Goal: Task Accomplishment & Management: Manage account settings

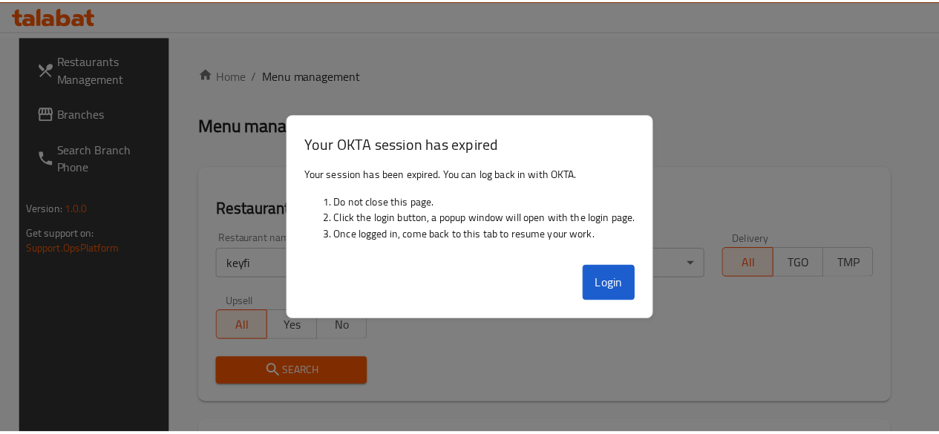
scroll to position [177, 0]
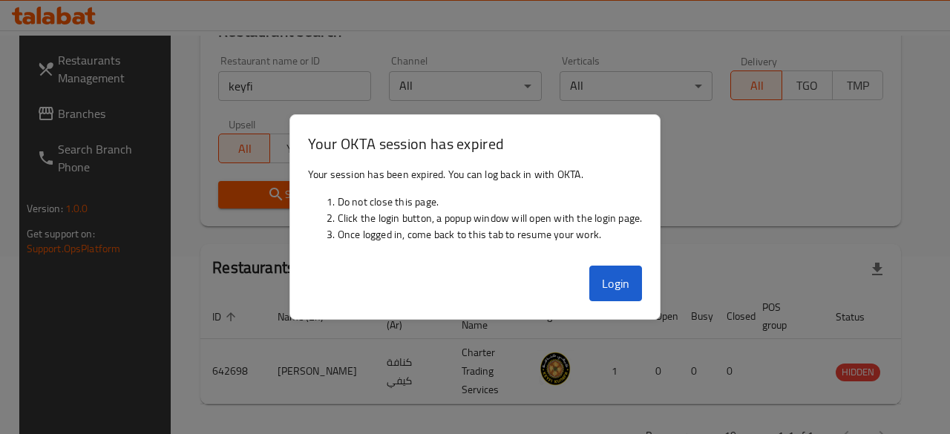
click at [620, 280] on button "Login" at bounding box center [615, 284] width 53 height 36
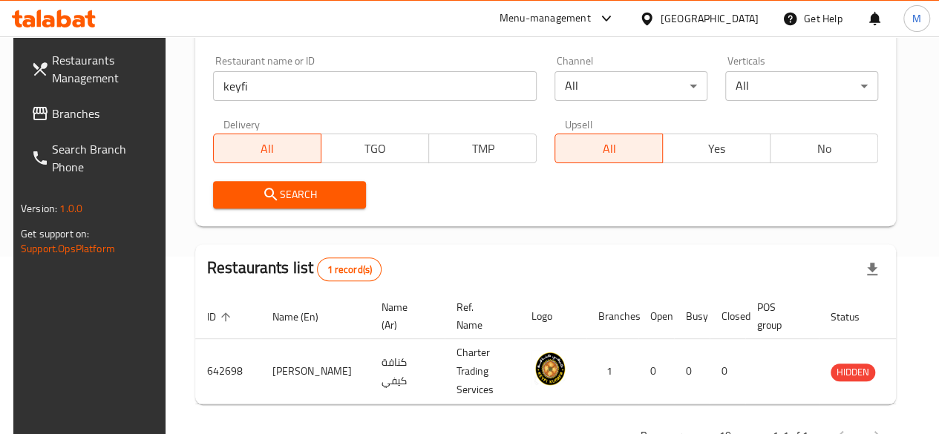
click at [83, 93] on link "Restaurants Management" at bounding box center [94, 68] width 151 height 53
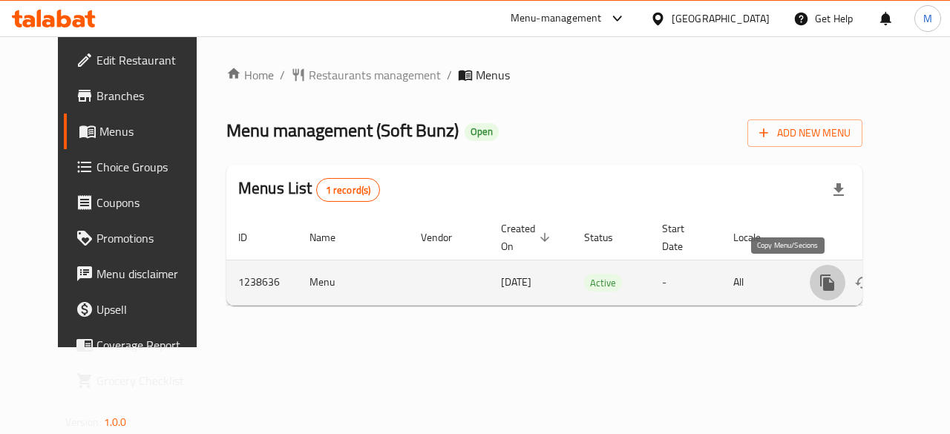
click at [820, 283] on icon "more" at bounding box center [827, 283] width 14 height 16
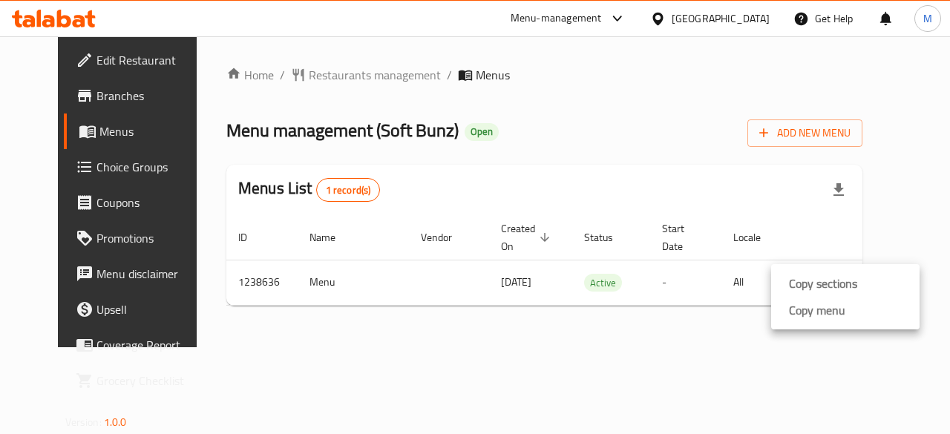
click at [769, 382] on div at bounding box center [475, 217] width 950 height 434
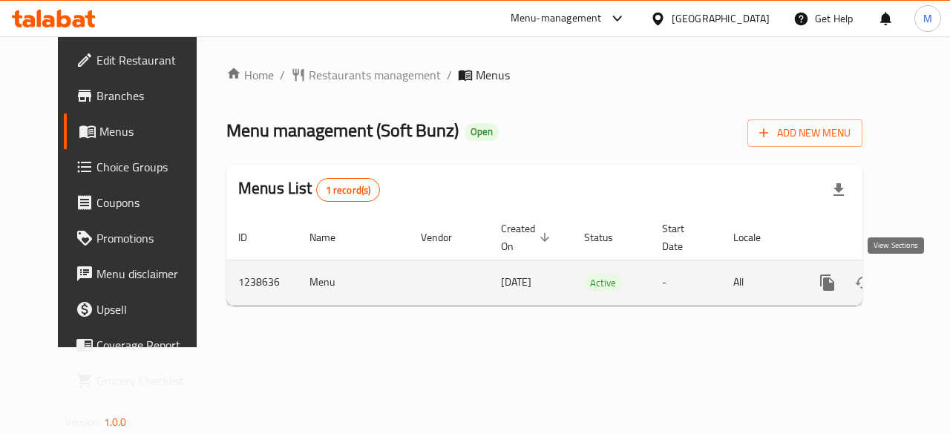
click at [916, 289] on link "enhanced table" at bounding box center [934, 283] width 36 height 36
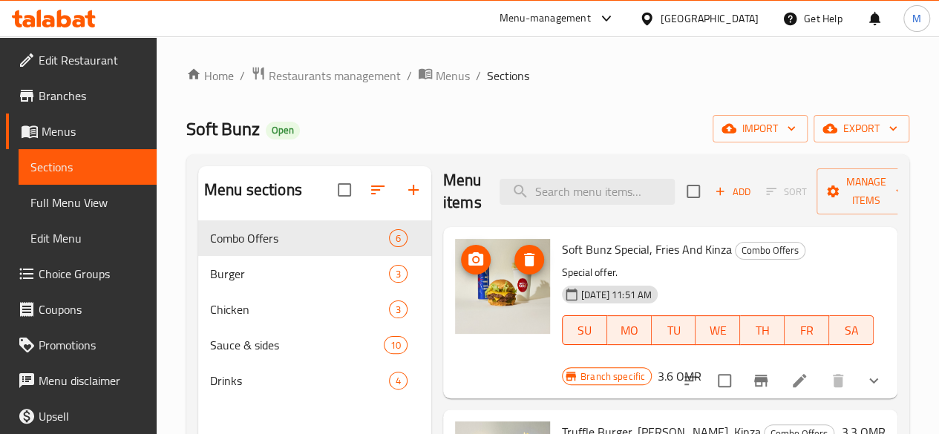
scroll to position [10, 0]
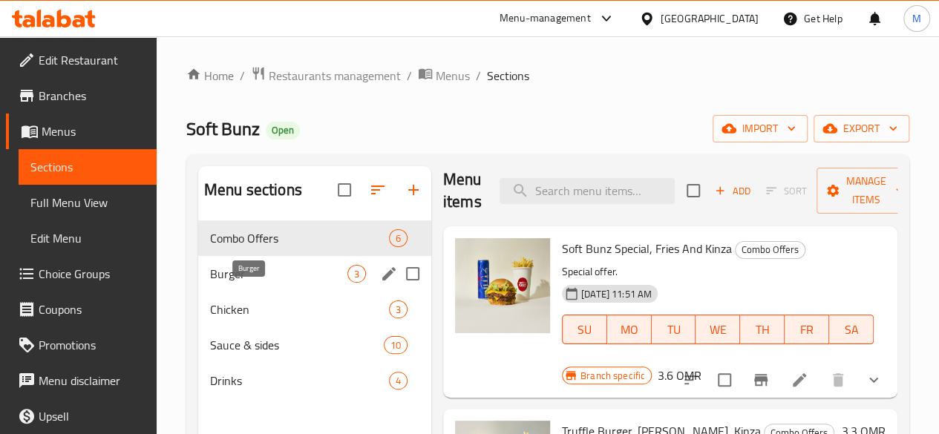
click at [257, 283] on span "Burger" at bounding box center [278, 274] width 137 height 18
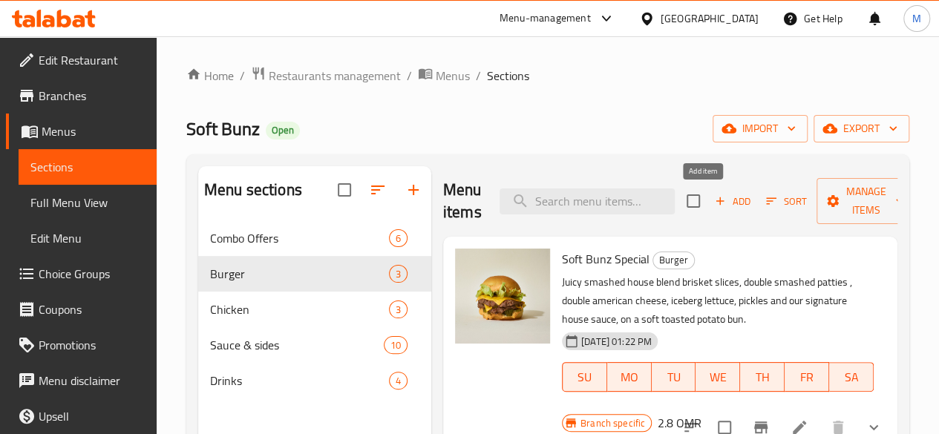
click at [712, 206] on span "Add" at bounding box center [732, 201] width 40 height 17
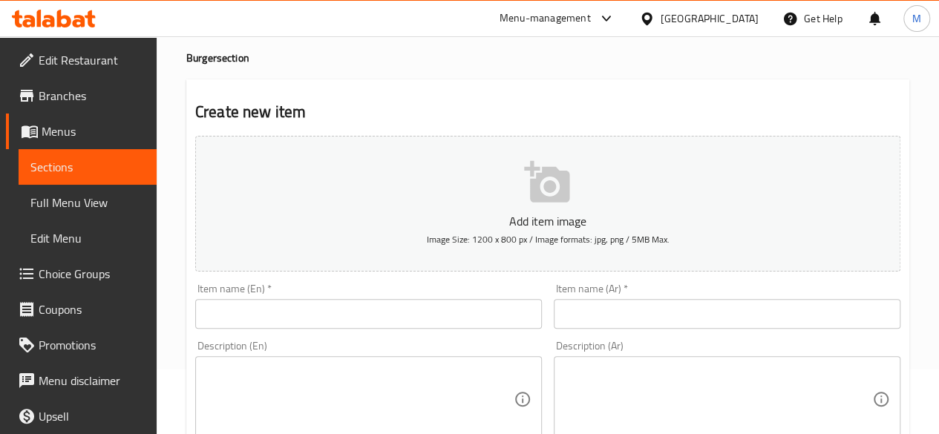
scroll to position [65, 0]
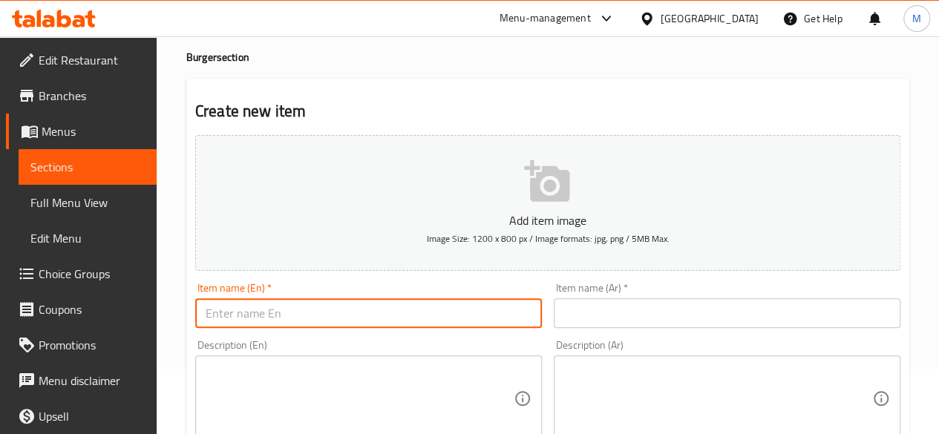
click at [437, 320] on input "text" at bounding box center [368, 313] width 347 height 30
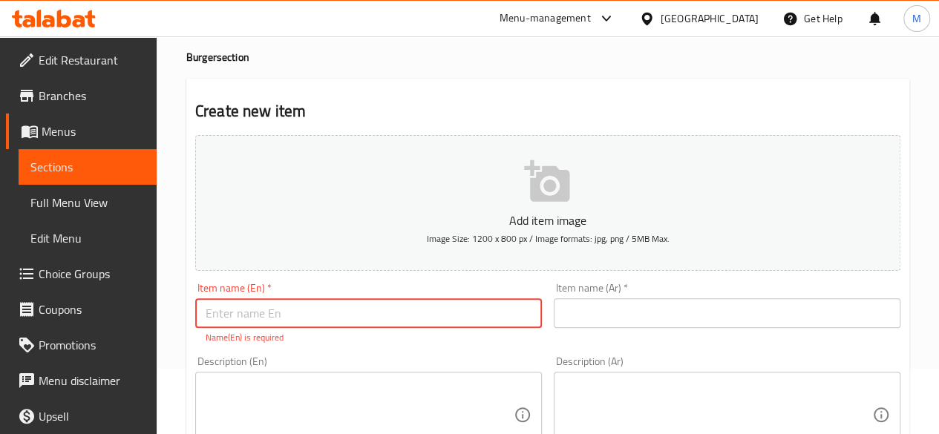
paste input "Jalapeno crunch"
type input "Jalapeno crunch"
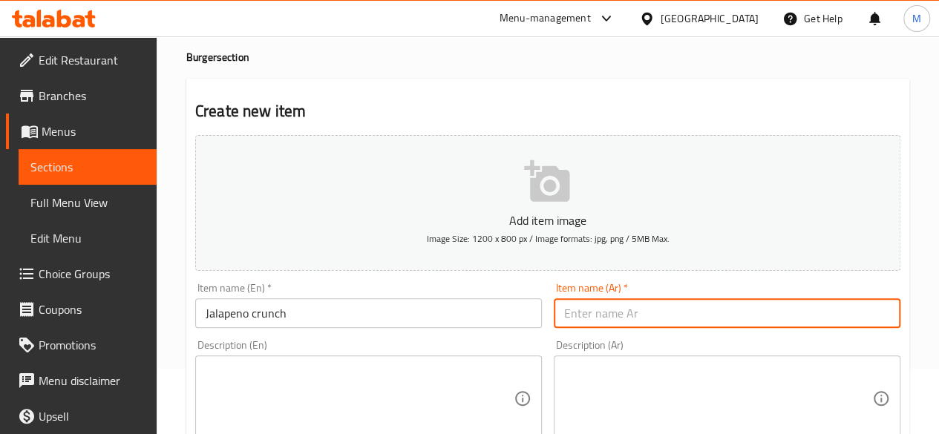
click at [585, 321] on input "text" at bounding box center [727, 313] width 347 height 30
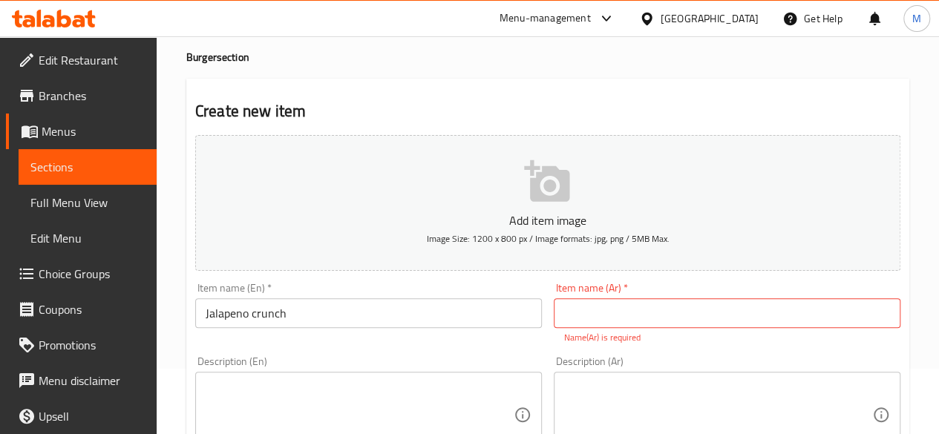
click at [767, 315] on input "text" at bounding box center [727, 313] width 347 height 30
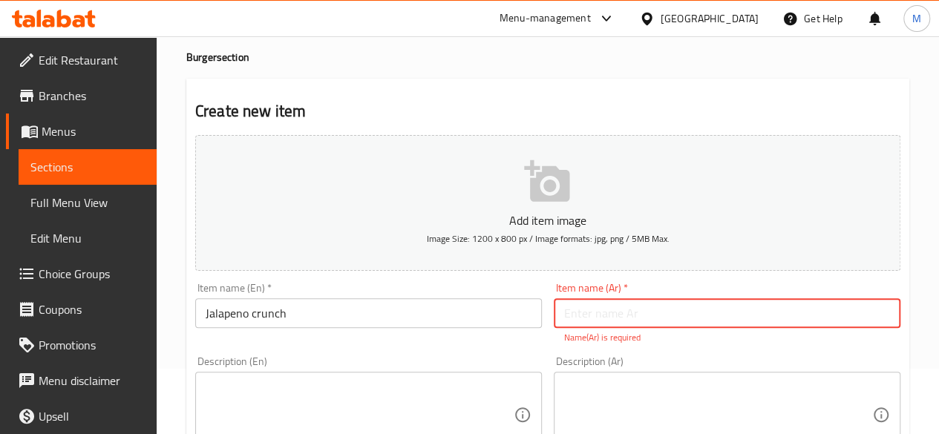
paste input "هال[PERSON_NAME]"
type input "هال[PERSON_NAME]"
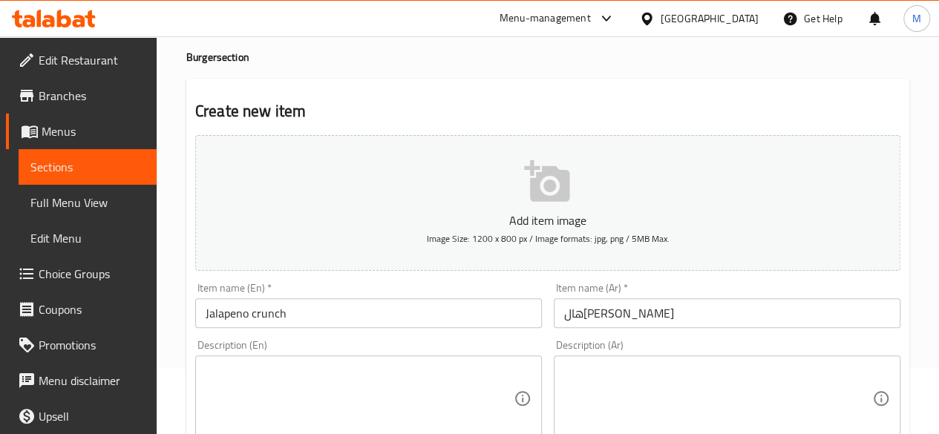
click at [743, 292] on div "Item name (Ar)   * هال[PERSON_NAME] Item name (Ar) *" at bounding box center [727, 305] width 347 height 45
click at [751, 288] on div "Item name (Ar)   * هال[PERSON_NAME] Item name (Ar) *" at bounding box center [727, 305] width 347 height 45
click at [373, 367] on textarea at bounding box center [360, 399] width 308 height 70
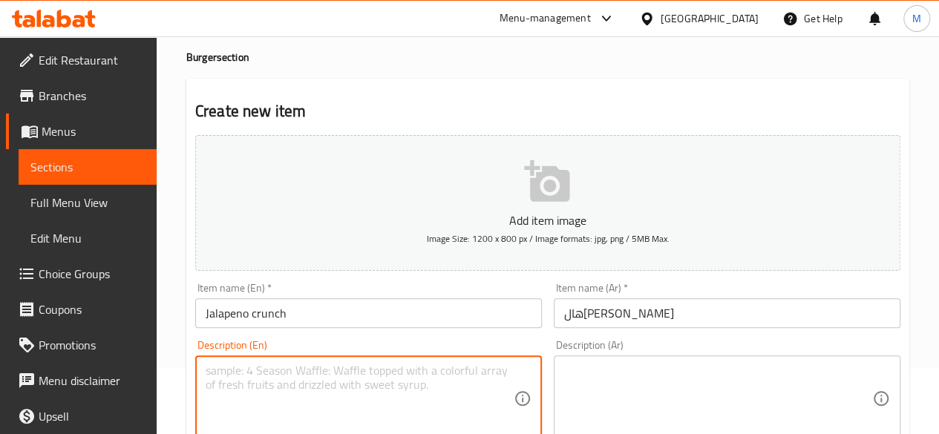
paste textarea "A juicy beef patty topped with melted cheese, crisp freshly sliced jalapeños fo…"
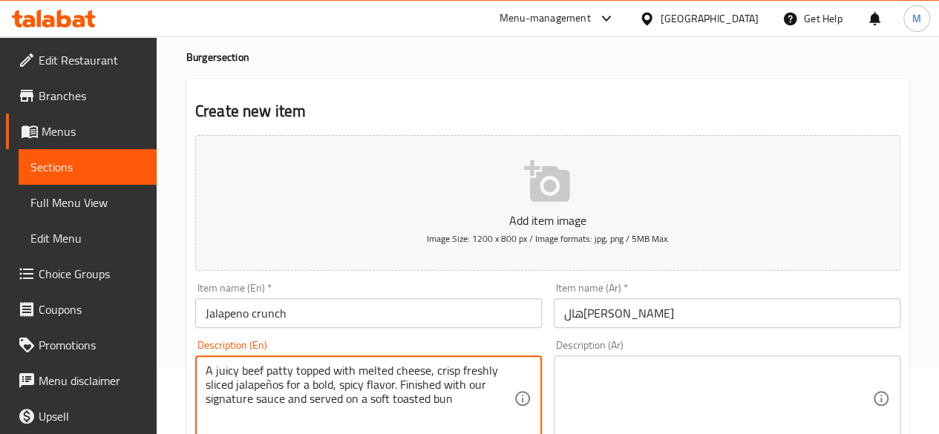
type textarea "A juicy beef patty topped with melted cheese, crisp freshly sliced jalapeños fo…"
click at [604, 376] on textarea at bounding box center [718, 399] width 308 height 70
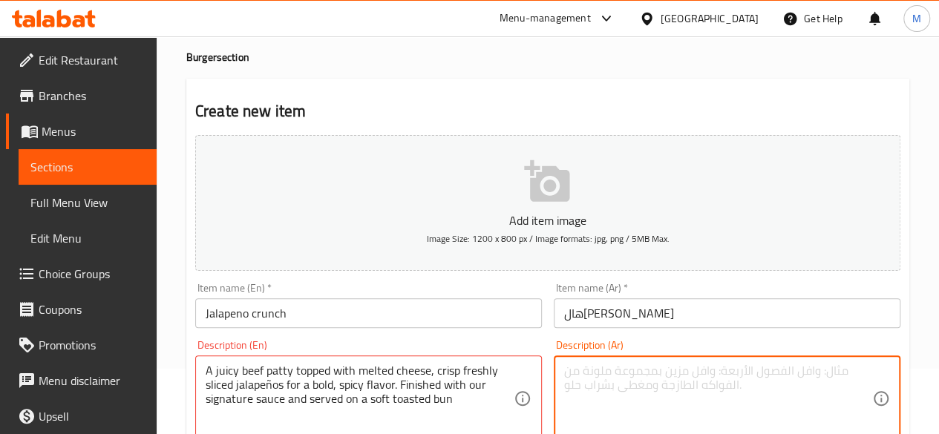
paste textarea "قطعة لحم بقري طرية مغطاة بالجبن الذائب، وشرائح هالبينو طازجة مقرمشة لنكهة قوية …"
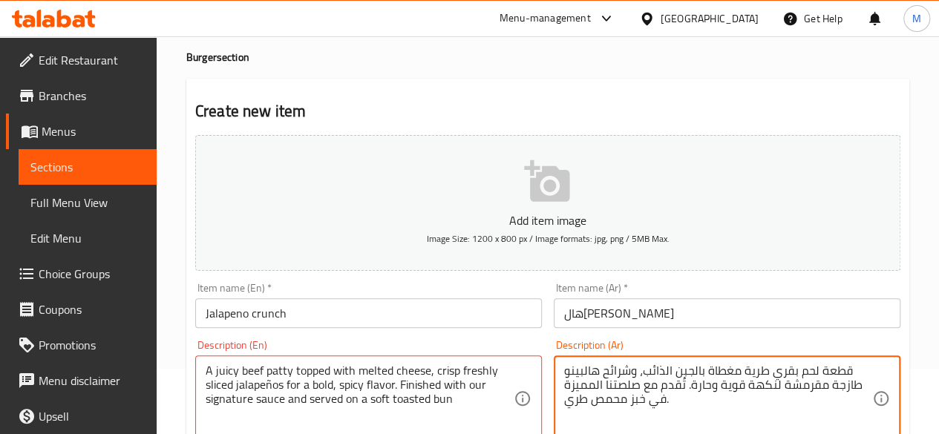
type textarea "قطعة لحم بقري طرية مغطاة بالجبن الذائب، وشرائح هالبينو طازجة مقرمشة لنكهة قوية …"
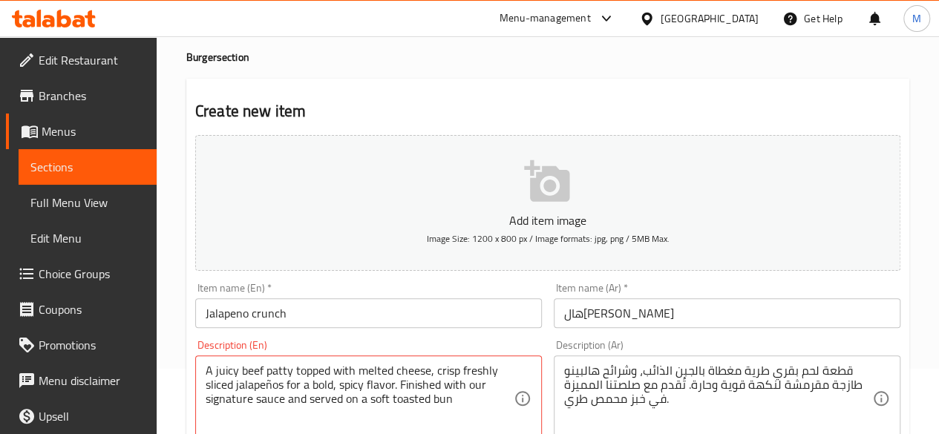
click at [540, 344] on div "Description (En) A juicy beef patty topped with melted cheese, crisp freshly sl…" at bounding box center [368, 399] width 347 height 118
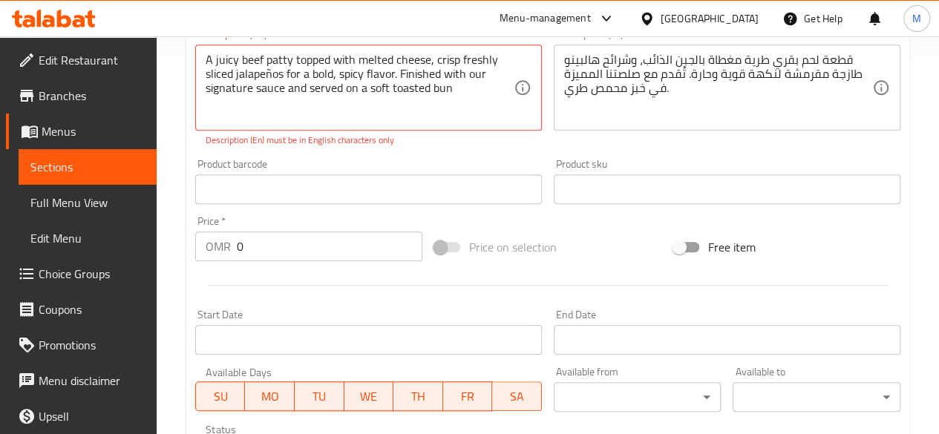
scroll to position [377, 0]
click at [514, 189] on input "text" at bounding box center [368, 189] width 347 height 30
click at [303, 249] on input "0" at bounding box center [330, 246] width 186 height 30
type input "2.3"
click at [288, 221] on div "Price   * OMR 2.3 Price *" at bounding box center [308, 237] width 227 height 45
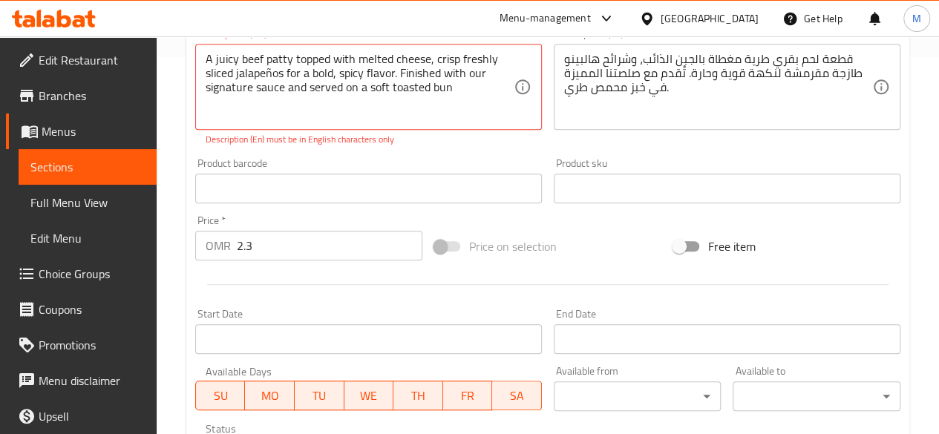
scroll to position [307, 0]
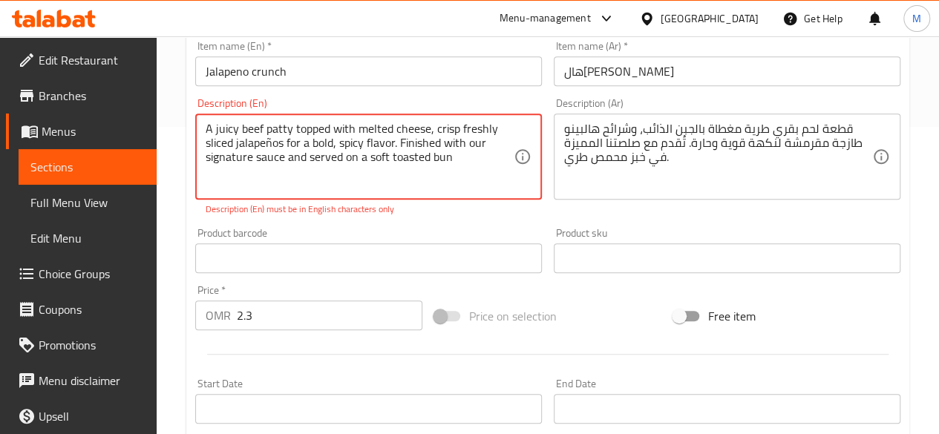
click at [470, 155] on textarea "A juicy beef patty topped with melted cheese, crisp freshly sliced jalapeños fo…" at bounding box center [360, 157] width 308 height 70
click at [517, 229] on div "Product barcode Product barcode" at bounding box center [368, 250] width 347 height 45
click at [272, 142] on textarea "A juicy beef patty topped with melted cheese, crisp freshly sliced jalapeños fo…" at bounding box center [360, 157] width 308 height 70
type textarea "A juicy beef patty topped with melted cheese, crisp freshly sliced jalapenos fo…"
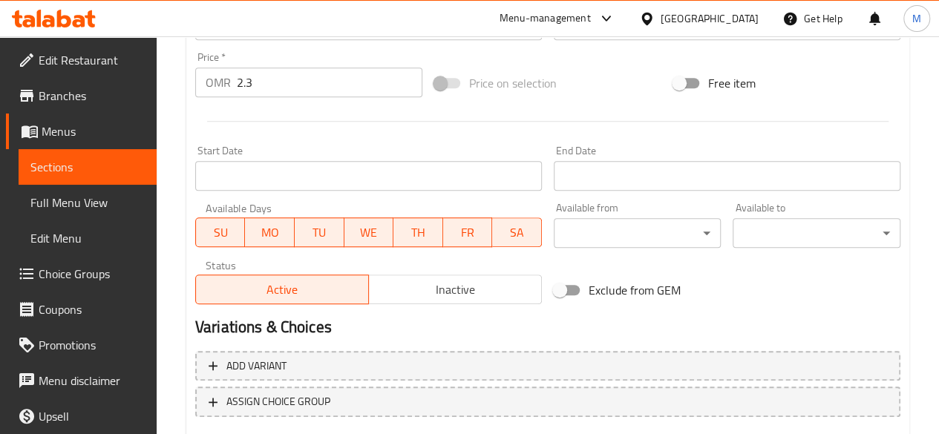
scroll to position [614, 0]
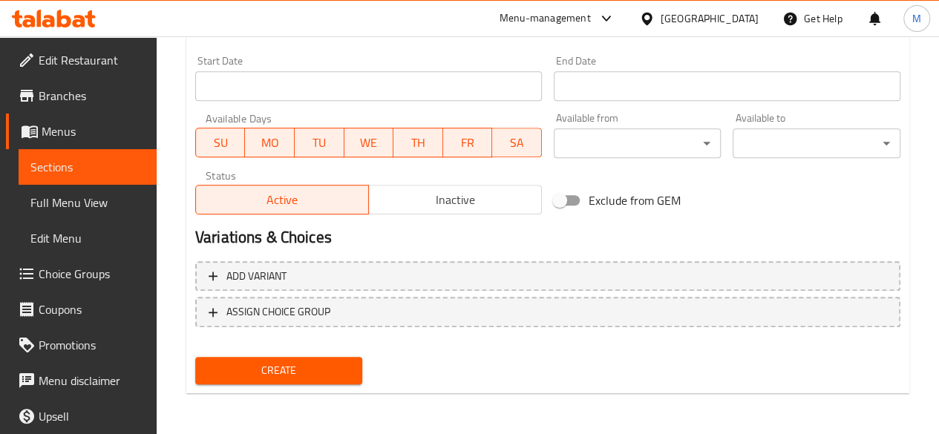
click at [301, 376] on span "Create" at bounding box center [279, 370] width 144 height 19
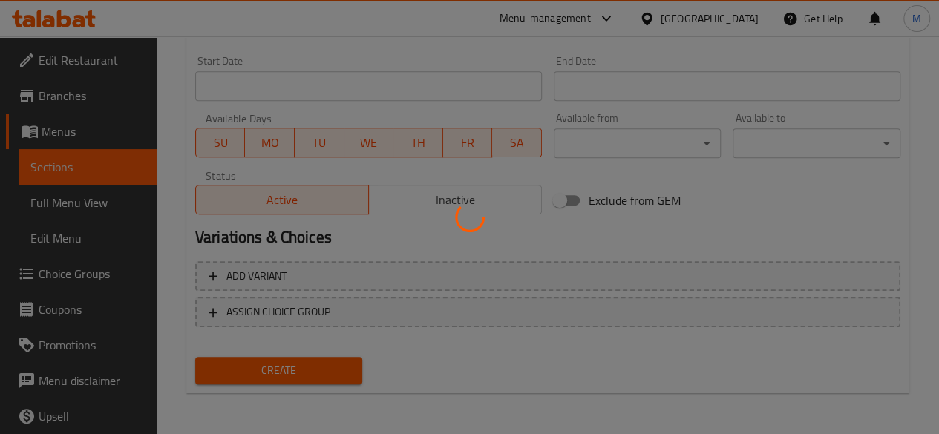
type input "0"
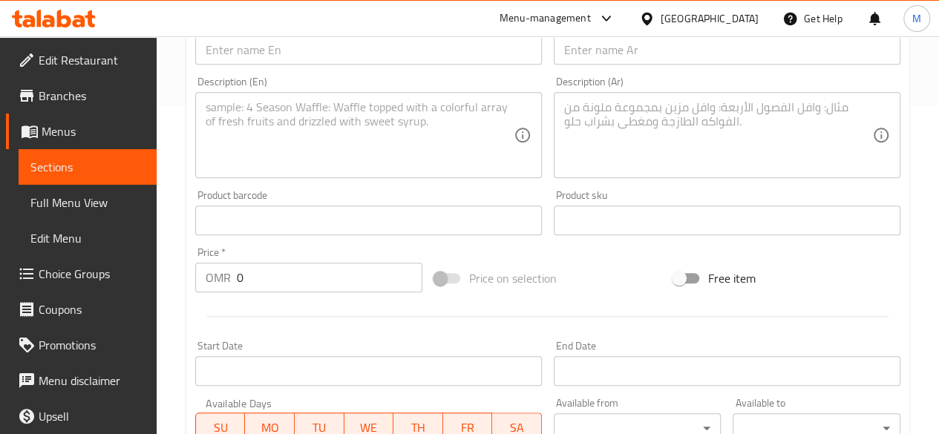
scroll to position [0, 0]
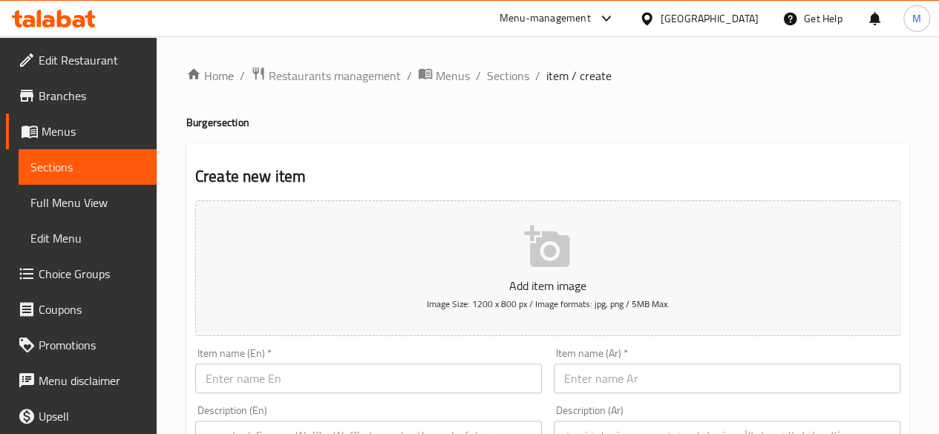
click at [94, 169] on span "Sections" at bounding box center [87, 167] width 114 height 18
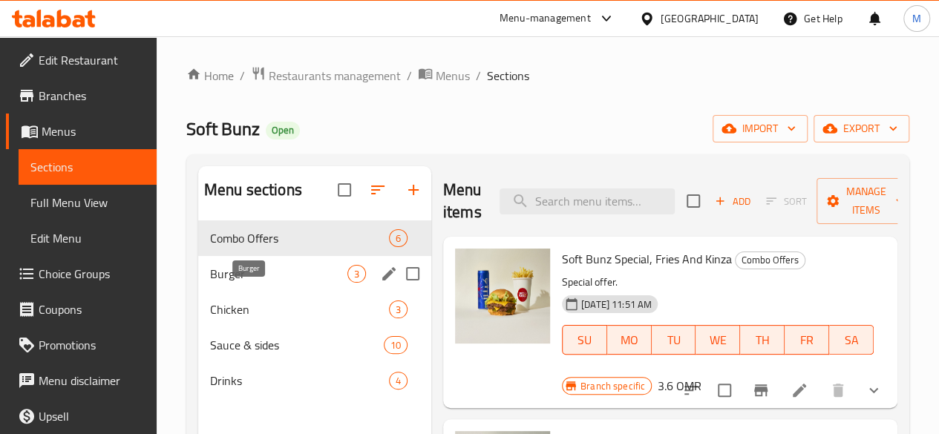
click at [245, 283] on span "Burger" at bounding box center [278, 274] width 137 height 18
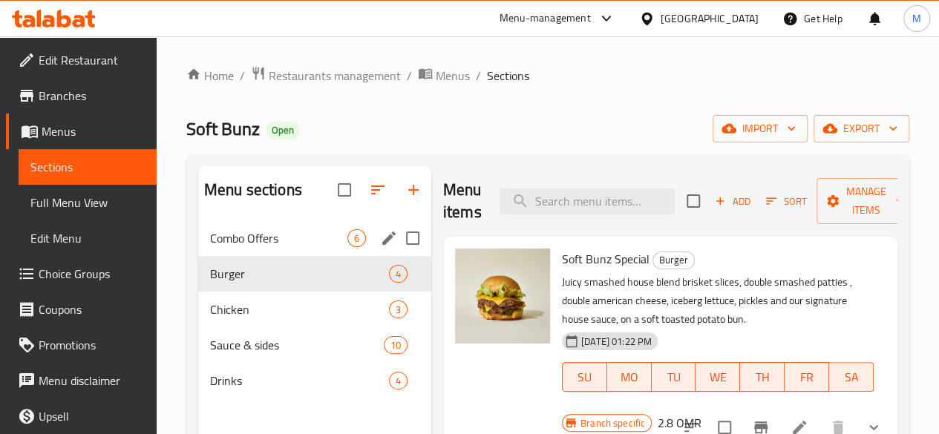
click at [245, 256] on div "Combo Offers 6" at bounding box center [314, 238] width 233 height 36
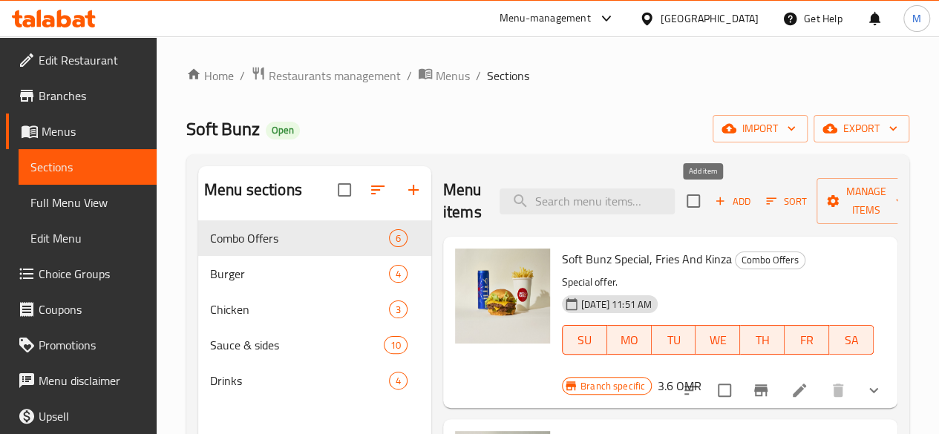
click at [712, 205] on span "Add" at bounding box center [732, 201] width 40 height 17
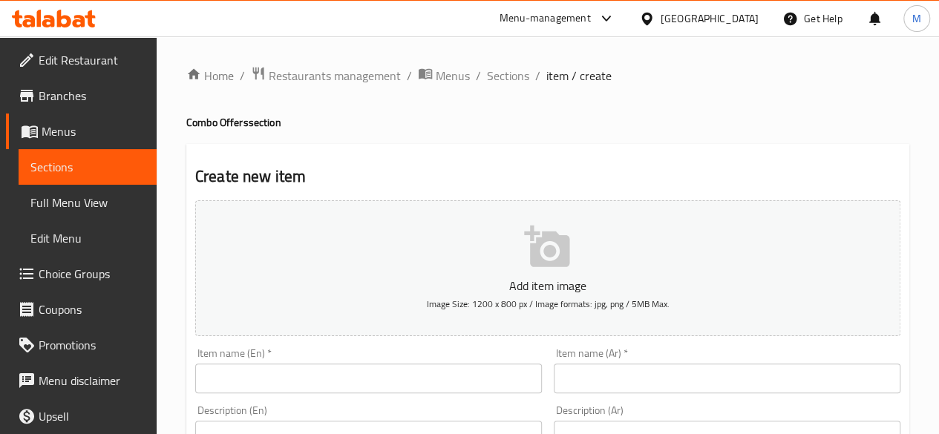
click at [99, 176] on link "Sections" at bounding box center [88, 167] width 138 height 36
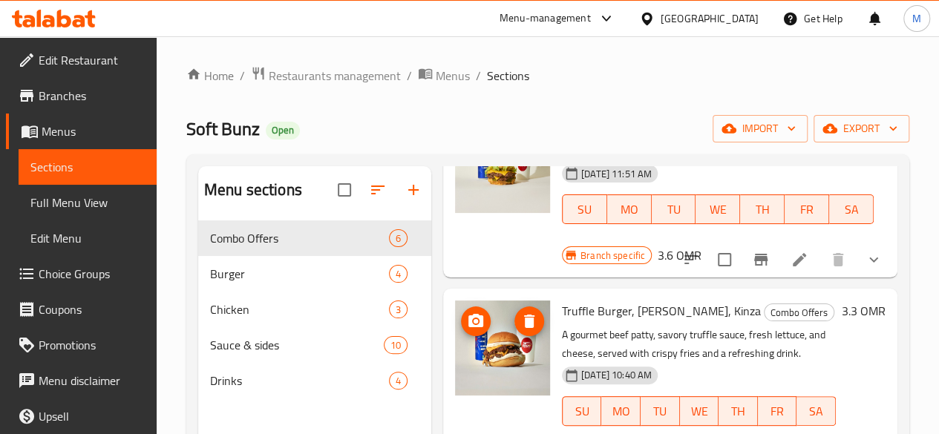
scroll to position [131, 0]
click at [631, 313] on span "Truffle Burger, [PERSON_NAME], Kinza" at bounding box center [661, 310] width 199 height 22
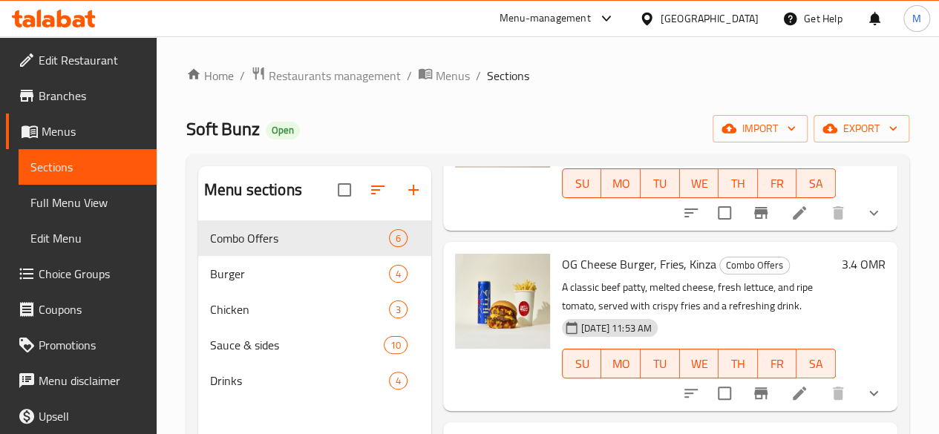
scroll to position [362, 0]
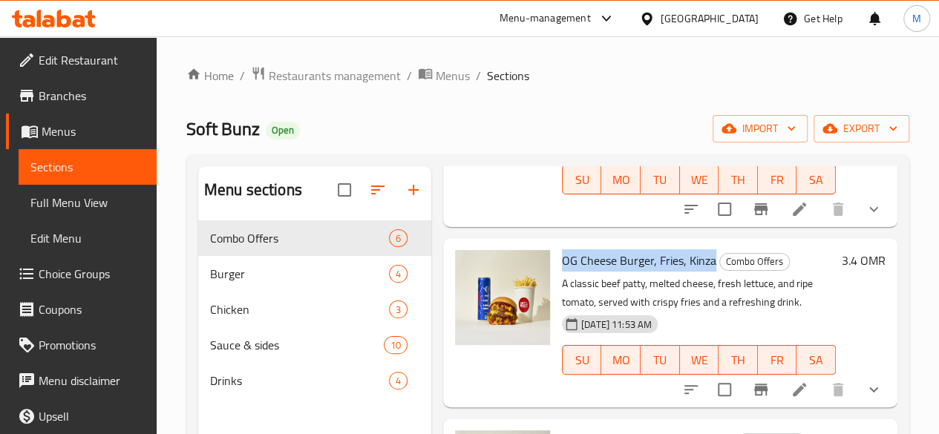
drag, startPoint x: 656, startPoint y: 257, endPoint x: 503, endPoint y: 255, distance: 152.9
click at [562, 255] on h6 "OG Cheese Burger, Fries, Kinza Combo Offers" at bounding box center [699, 260] width 274 height 21
copy span "OG Cheese Burger, Fries, Kinza"
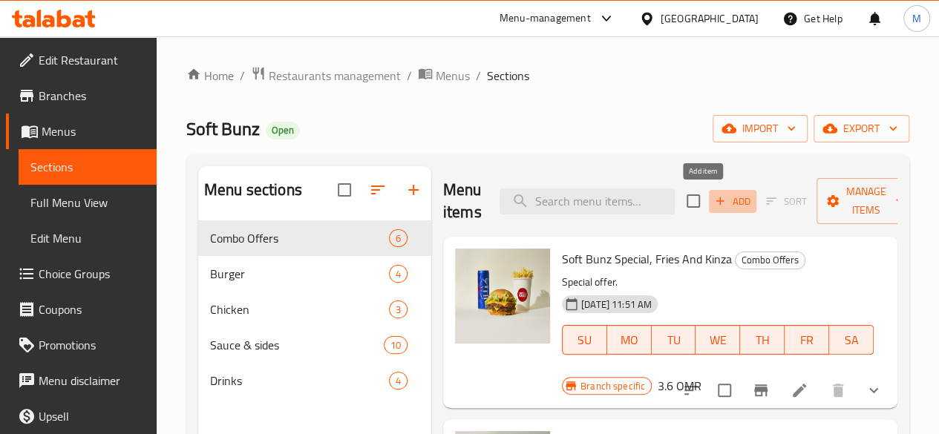
click at [709, 191] on button "Add" at bounding box center [732, 201] width 47 height 23
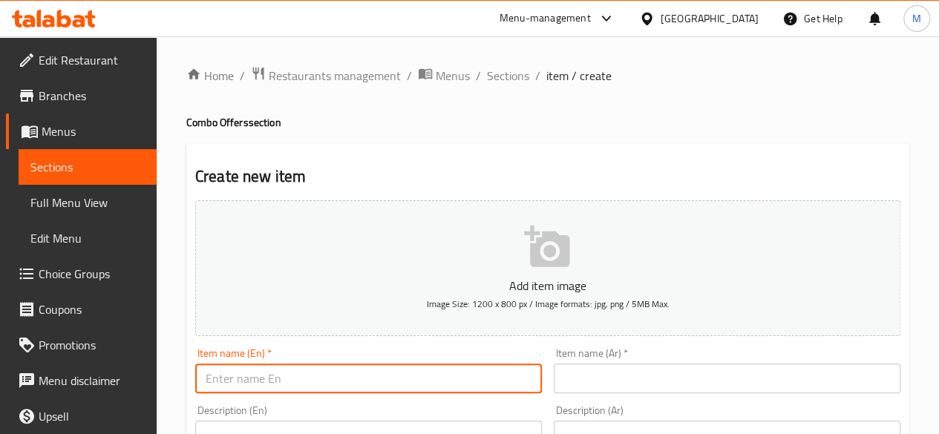
click at [445, 378] on input "text" at bounding box center [368, 379] width 347 height 30
paste input "OG Cheese Burger, Fries, Kinza"
drag, startPoint x: 294, startPoint y: 379, endPoint x: 190, endPoint y: 379, distance: 103.9
click at [190, 379] on div "Item name (En)   * OG Cheese Burger, Fries, Kinza Item name (En) *" at bounding box center [368, 370] width 358 height 57
paste input "Jalapeno crunch"
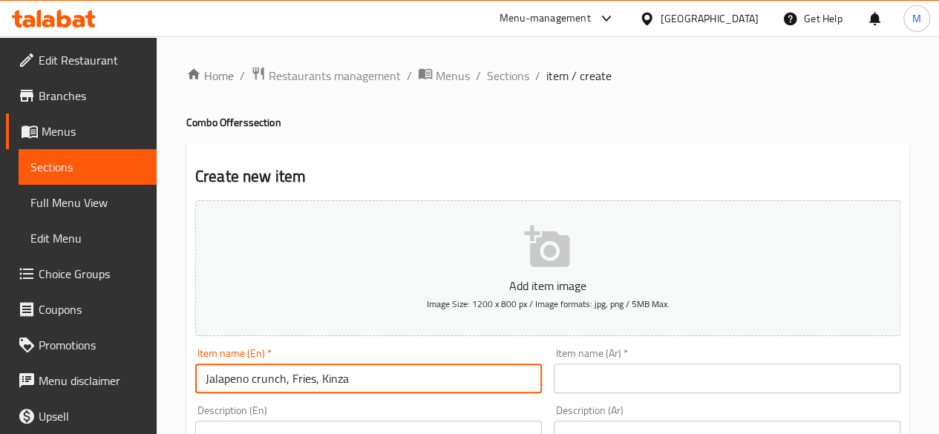
type input "Jalapeno crunch, Fries, Kinza"
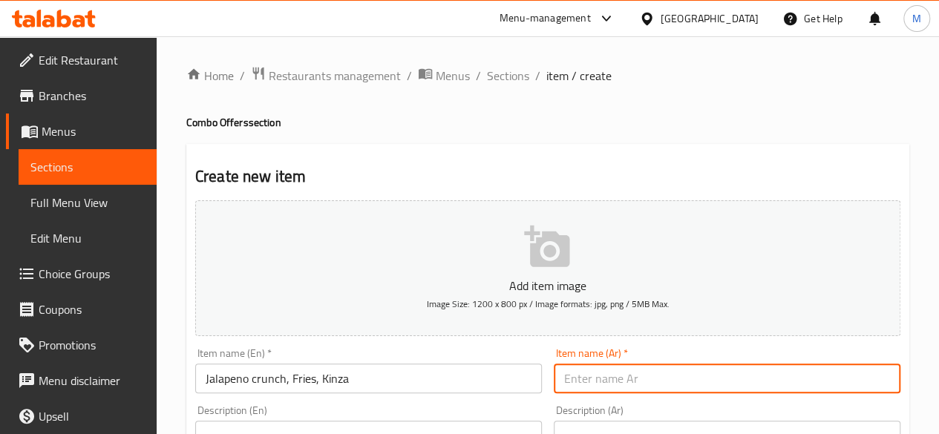
click at [592, 389] on input "text" at bounding box center [727, 379] width 347 height 30
click at [562, 376] on input "هال[PERSON_NAME]" at bounding box center [727, 379] width 347 height 30
click at [561, 379] on input ",[PERSON_NAME]" at bounding box center [727, 379] width 347 height 30
click at [588, 381] on input ",[PERSON_NAME]" at bounding box center [727, 379] width 347 height 30
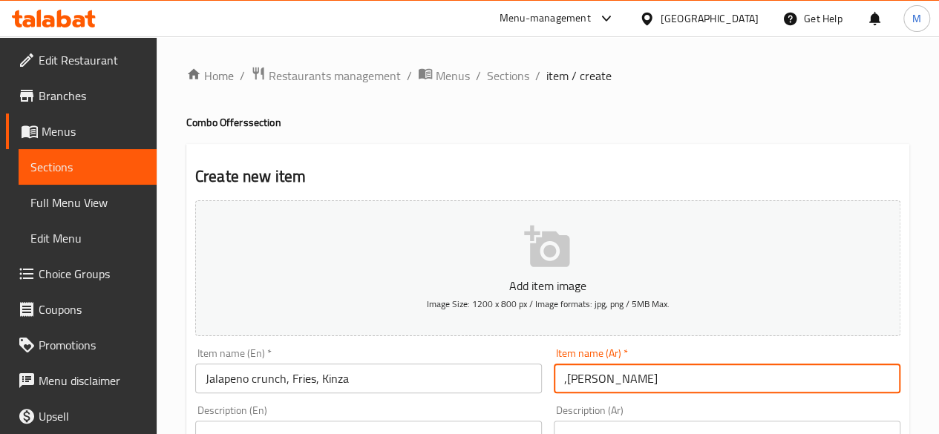
click at [588, 381] on input ",[PERSON_NAME]" at bounding box center [727, 379] width 347 height 30
paste input "Jalapeno crunch"
type input "J"
type input "هال[PERSON_NAME] [PERSON_NAME], كينزا"
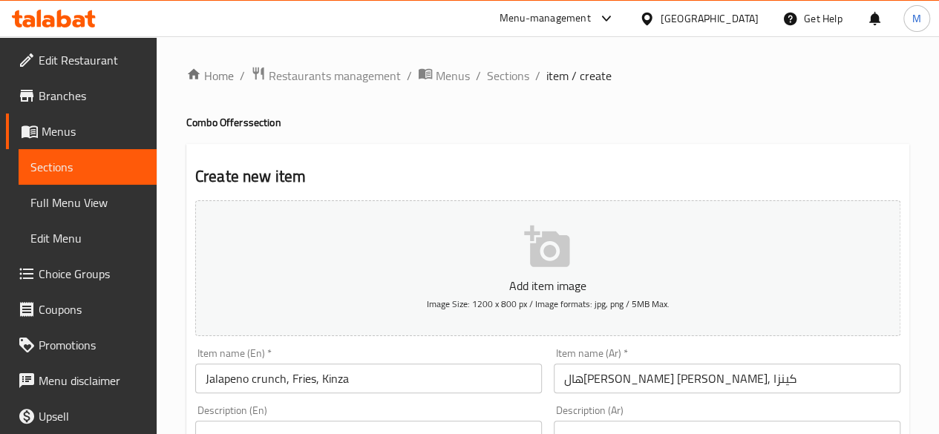
click at [650, 355] on div "Item name (Ar)   * هال[PERSON_NAME] [PERSON_NAME], كينزا Item name (Ar) *" at bounding box center [727, 370] width 347 height 45
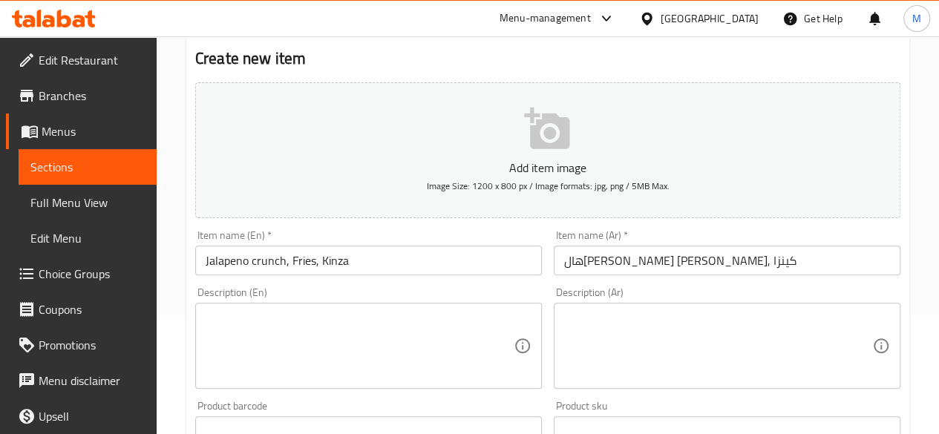
scroll to position [119, 0]
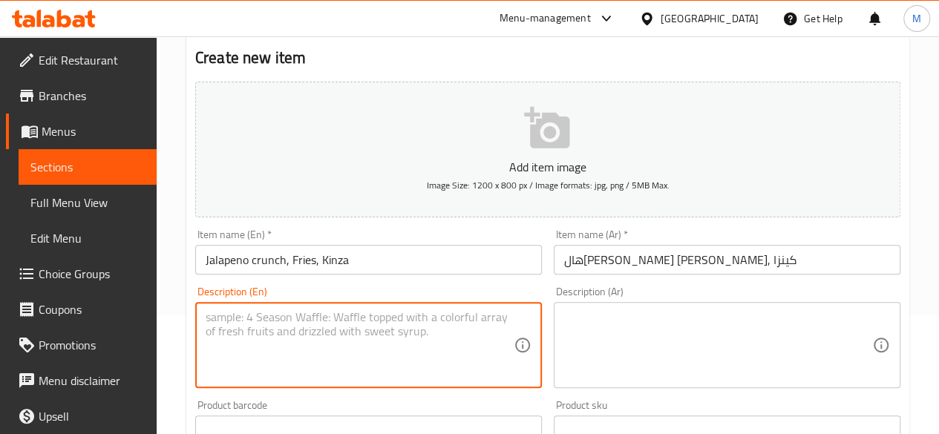
click at [373, 364] on textarea at bounding box center [360, 345] width 308 height 70
paste textarea "A juicy beef patty topped with melted cheese, crisp freshly sliced jalapeños fo…"
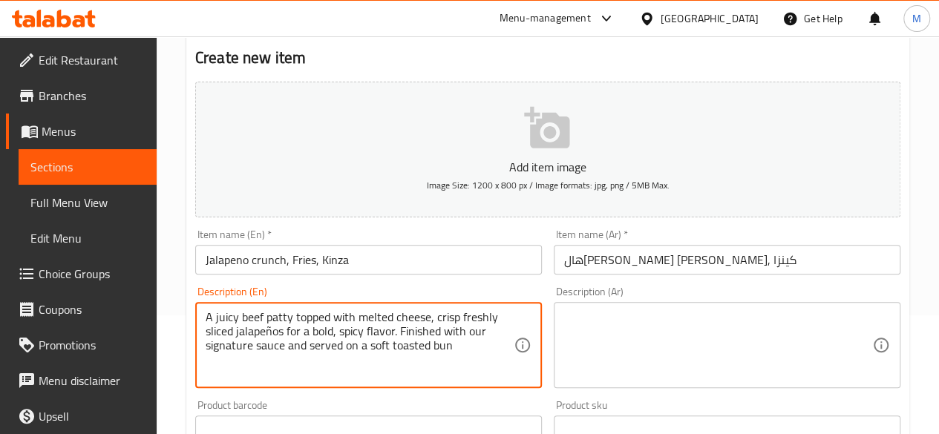
click at [270, 333] on textarea "A juicy beef patty topped with melted cheese, crisp freshly sliced jalapeños fo…" at bounding box center [360, 345] width 308 height 70
click at [462, 347] on textarea "A juicy beef patty topped with melted cheese, crisp freshly sliced jalapenos fo…" at bounding box center [360, 345] width 308 height 70
drag, startPoint x: 337, startPoint y: 372, endPoint x: 203, endPoint y: 317, distance: 144.4
click at [203, 317] on div "A juicy beef patty topped with melted cheese, crisp freshly sliced jalapenos fo…" at bounding box center [368, 345] width 347 height 86
type textarea "A juicy beef patty topped with melted cheese, crisp freshly sliced jalapenos fo…"
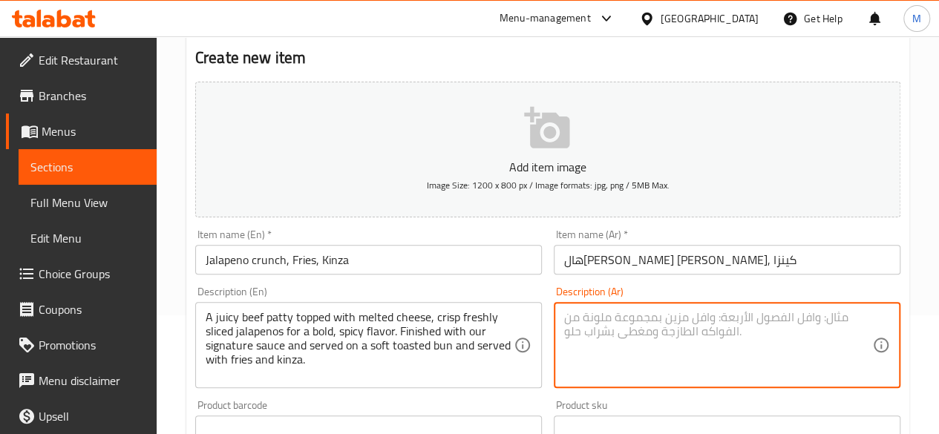
click at [627, 329] on textarea at bounding box center [718, 345] width 308 height 70
paste textarea "قطعة لحم بقري طرية، مغطاة بالجبن الذائب، وشرائح فلفل هالبينو طازجة مقرمشة لنكهة…"
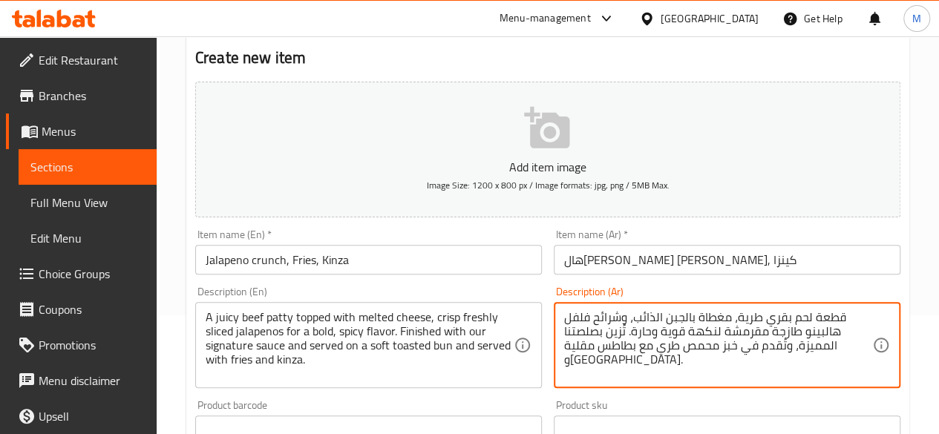
type textarea "قطعة لحم بقري طرية، مغطاة بالجبن الذائب، وشرائح فلفل هالبينو طازجة مقرمشة لنكهة…"
click at [548, 293] on div "Description (Ar) قطعة لحم بقري طرية، مغطاة بالجبن الذائب، وشرائح فلفل هالبينو ط…" at bounding box center [727, 337] width 358 height 114
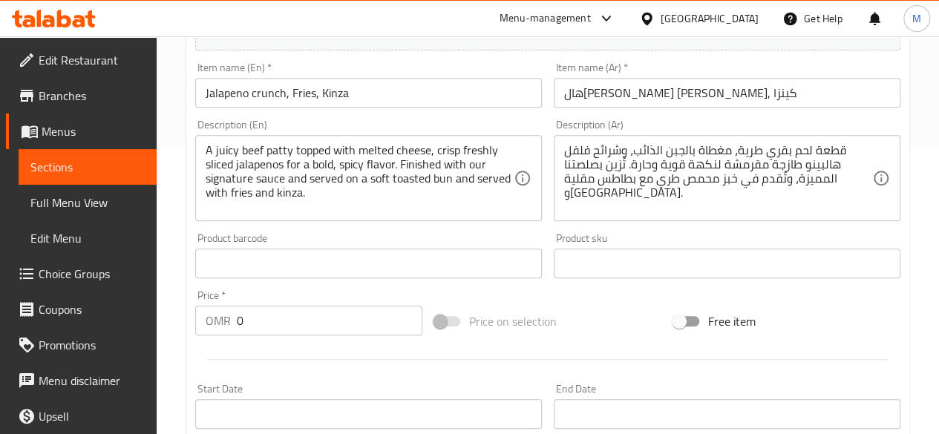
scroll to position [287, 0]
click at [295, 304] on input "0" at bounding box center [330, 319] width 186 height 30
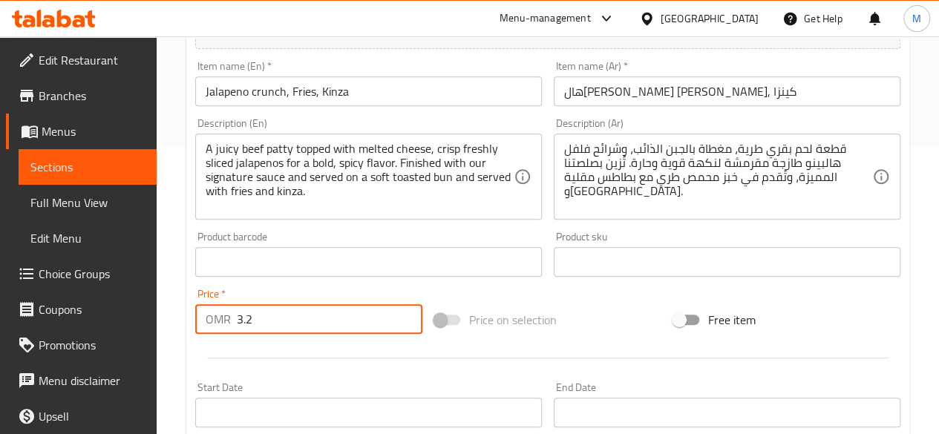
type input "3.2"
click at [289, 287] on div "Price   * OMR 3.2 Price *" at bounding box center [308, 311] width 239 height 57
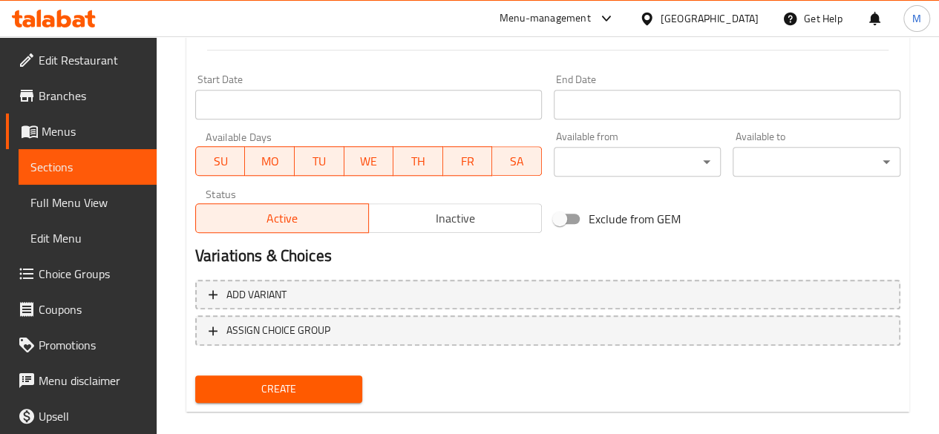
scroll to position [614, 0]
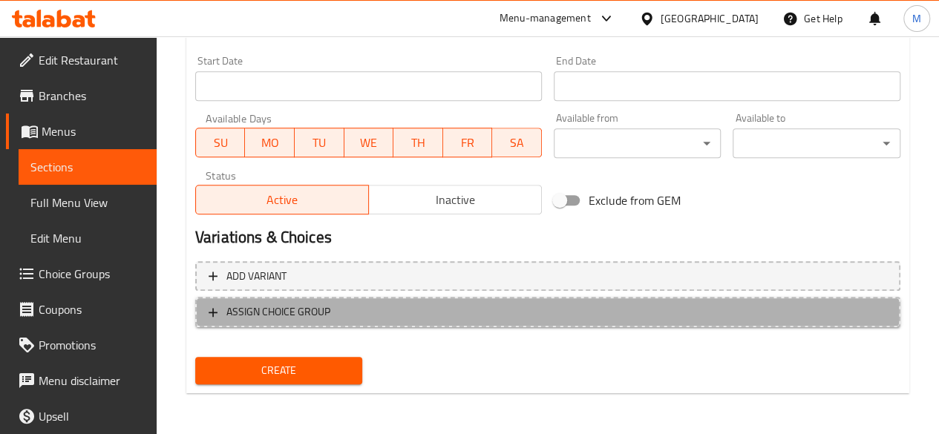
click at [289, 317] on span "ASSIGN CHOICE GROUP" at bounding box center [278, 312] width 104 height 19
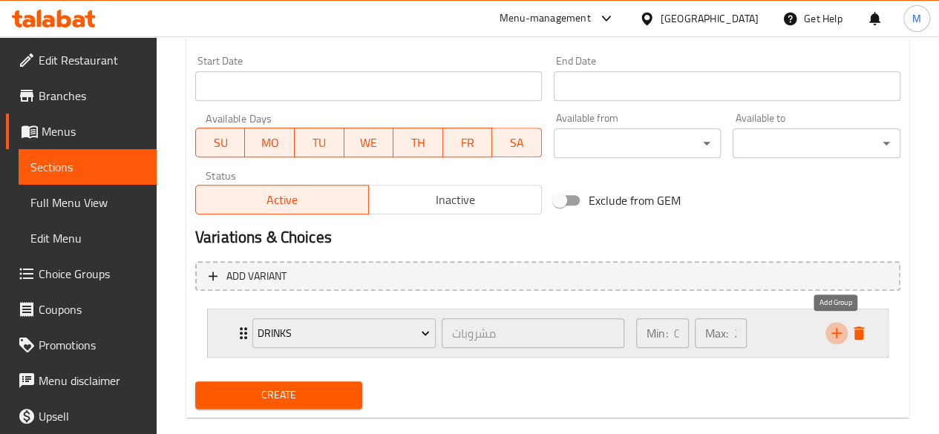
click at [844, 332] on icon "add" at bounding box center [836, 333] width 18 height 18
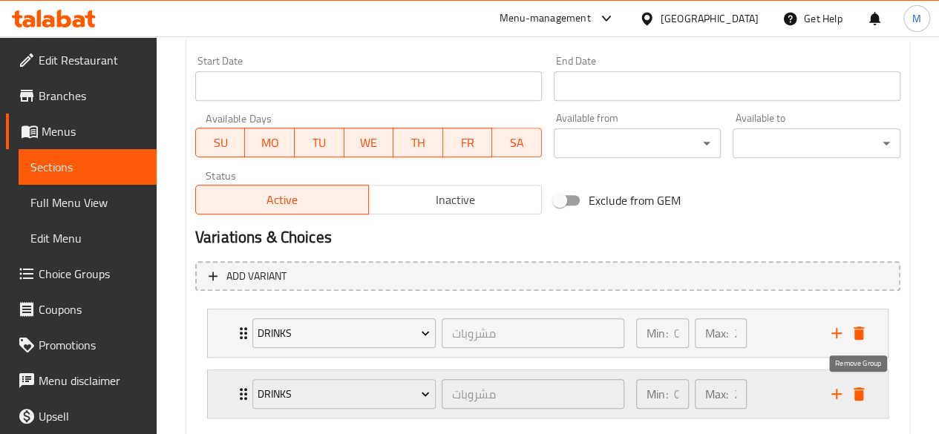
click at [856, 400] on icon "delete" at bounding box center [859, 394] width 18 height 18
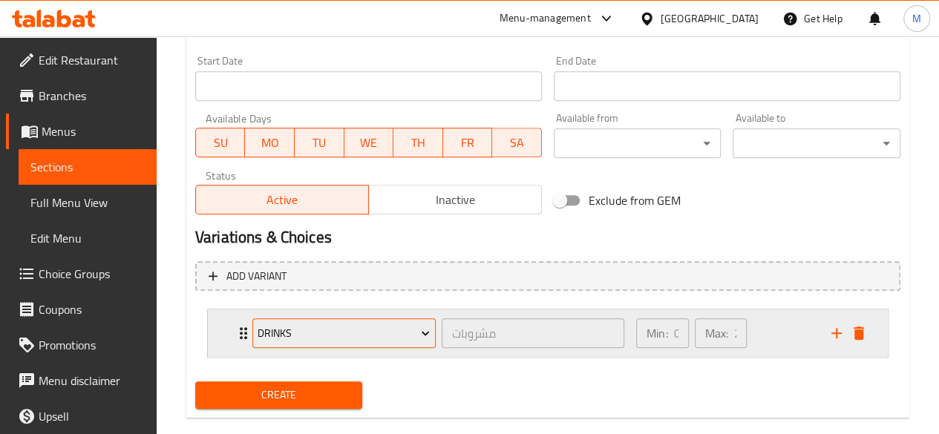
click at [433, 335] on button "Drinks" at bounding box center [343, 333] width 183 height 30
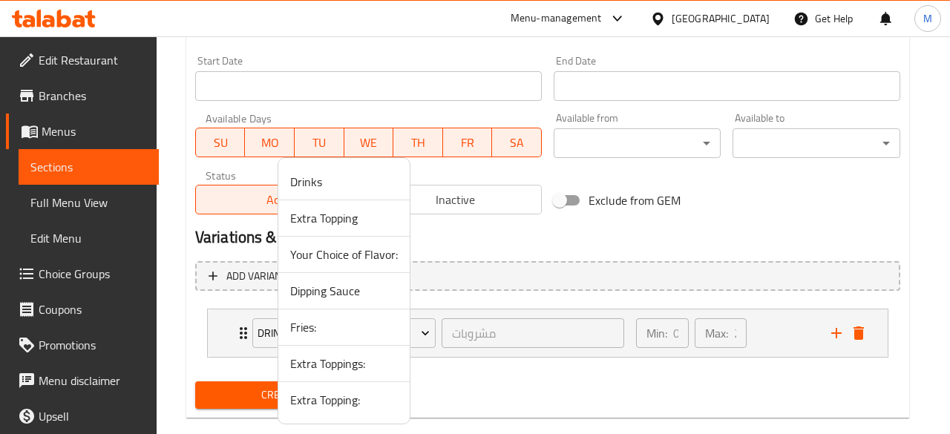
click at [436, 307] on div at bounding box center [475, 217] width 950 height 434
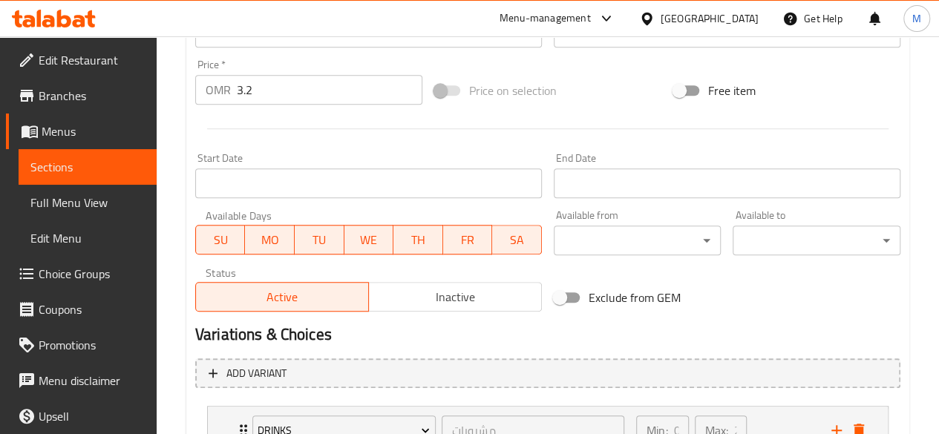
scroll to position [591, 0]
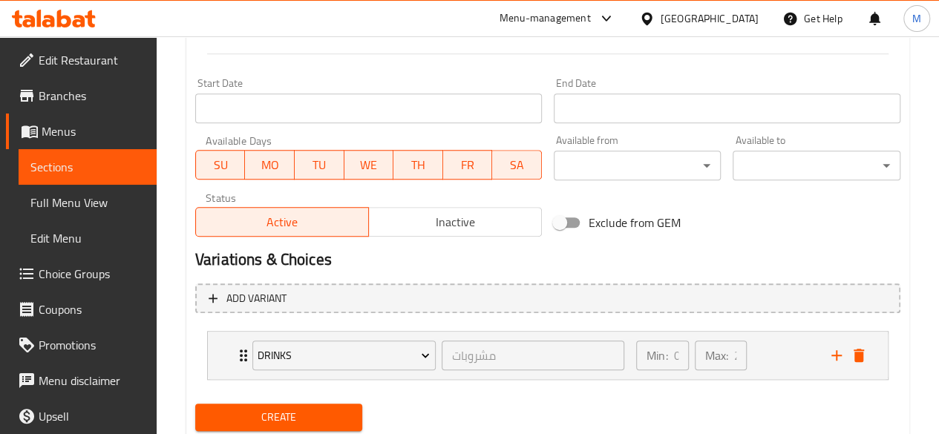
click at [326, 421] on span "Create" at bounding box center [279, 417] width 144 height 19
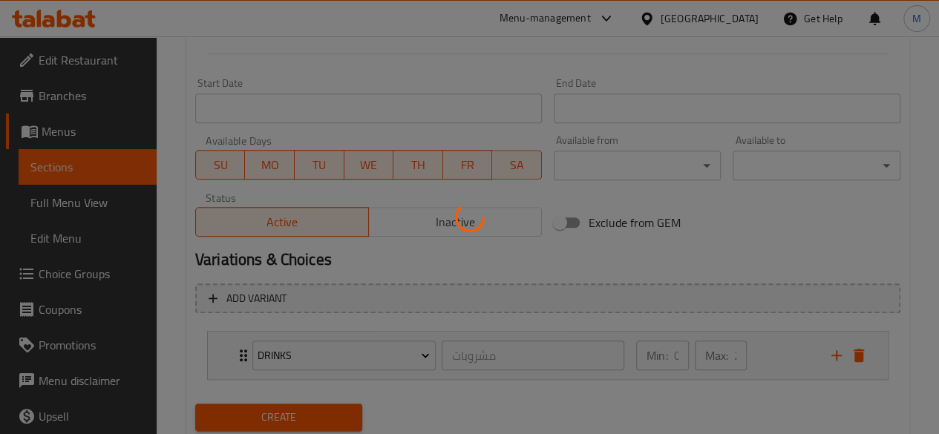
type input "0"
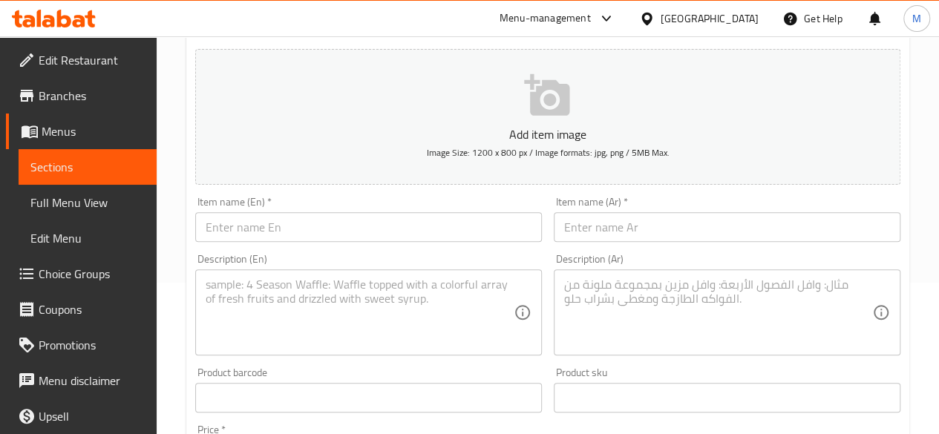
scroll to position [0, 0]
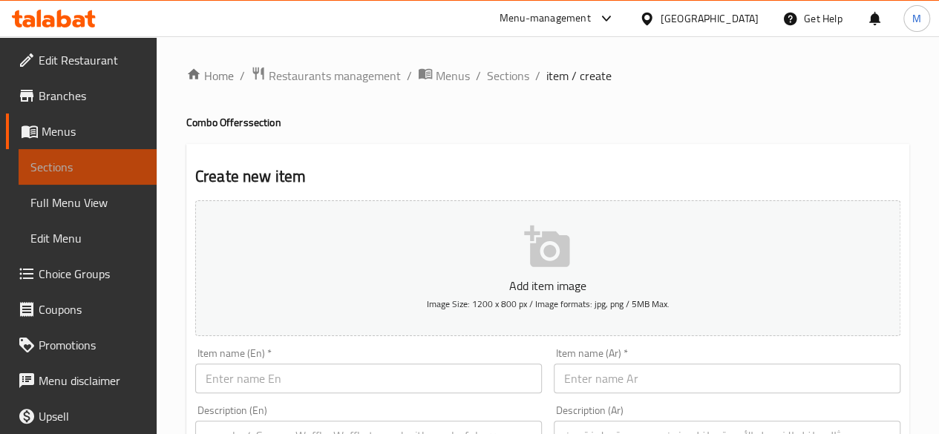
click at [101, 168] on span "Sections" at bounding box center [87, 167] width 114 height 18
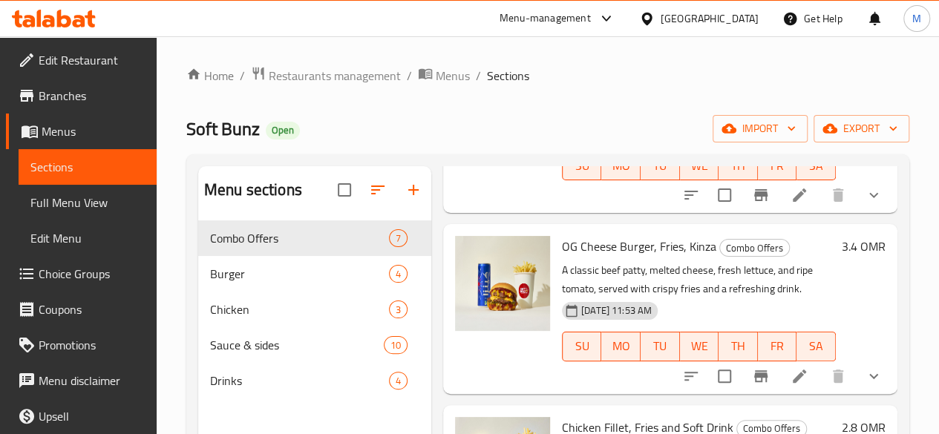
scroll to position [594, 0]
click at [795, 367] on icon at bounding box center [799, 376] width 18 height 18
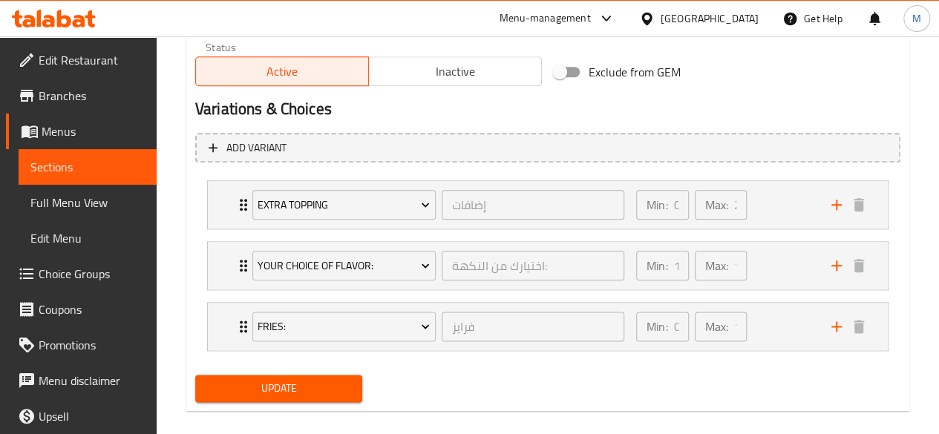
scroll to position [767, 0]
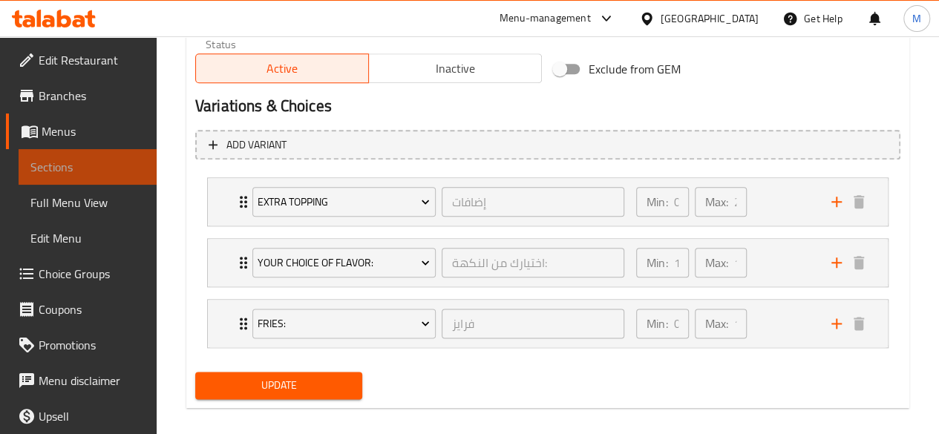
click at [134, 169] on link "Sections" at bounding box center [88, 167] width 138 height 36
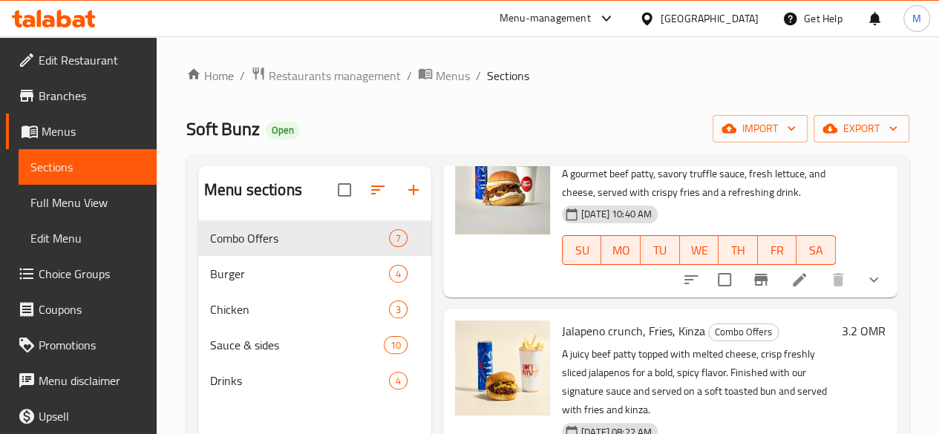
scroll to position [395, 0]
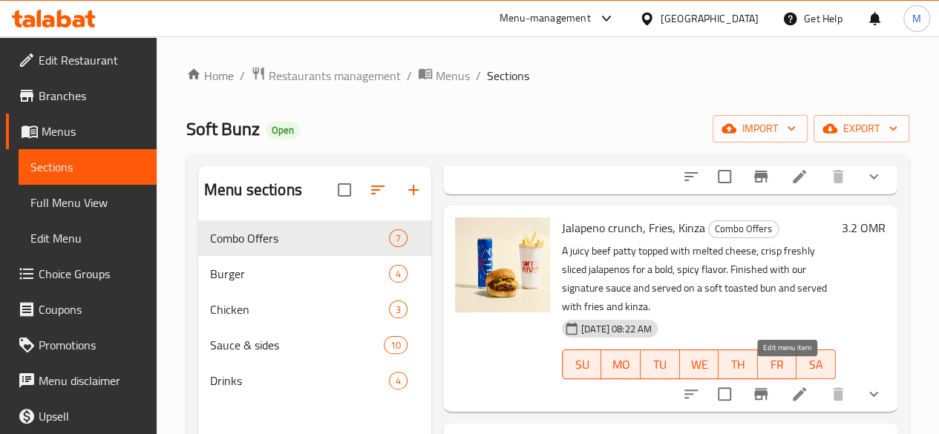
click at [790, 385] on icon at bounding box center [799, 394] width 18 height 18
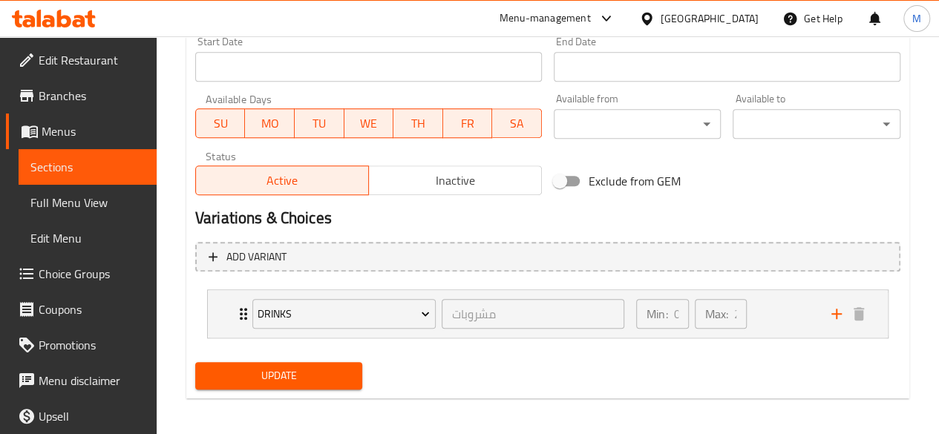
scroll to position [660, 0]
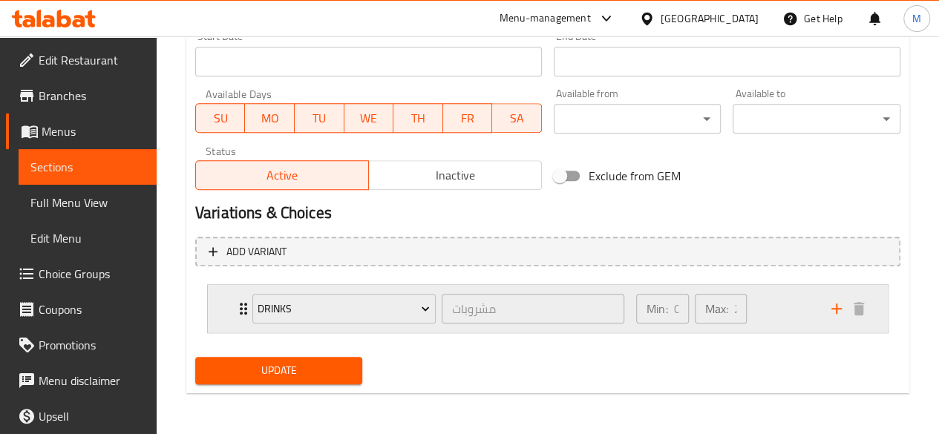
click at [236, 294] on div "Drinks مشروبات ​ Min: 0 ​ Max: 2 ​" at bounding box center [551, 308] width 635 height 47
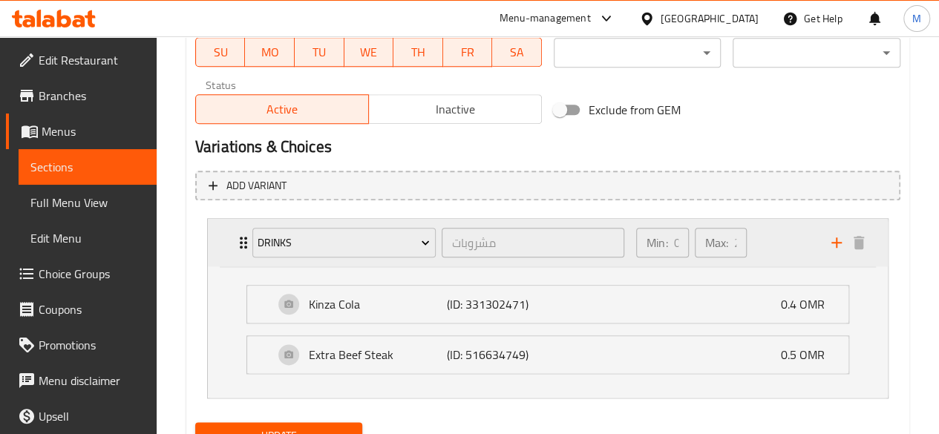
scroll to position [724, 0]
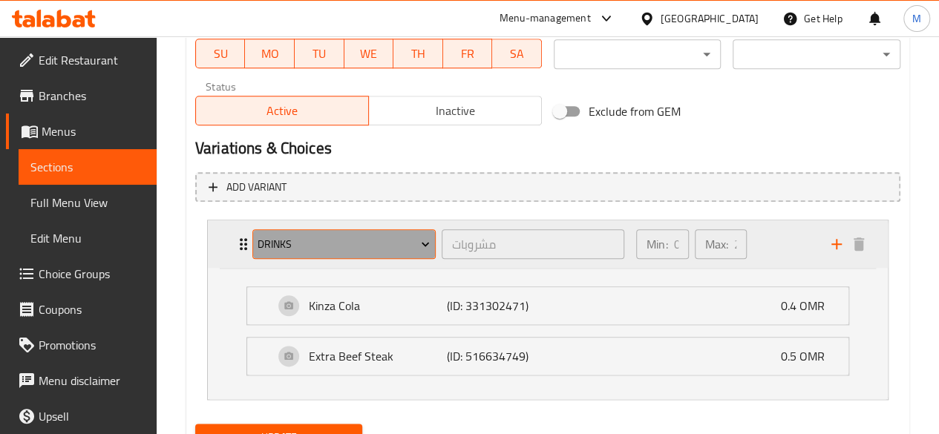
click at [352, 244] on span "Drinks" at bounding box center [343, 244] width 172 height 19
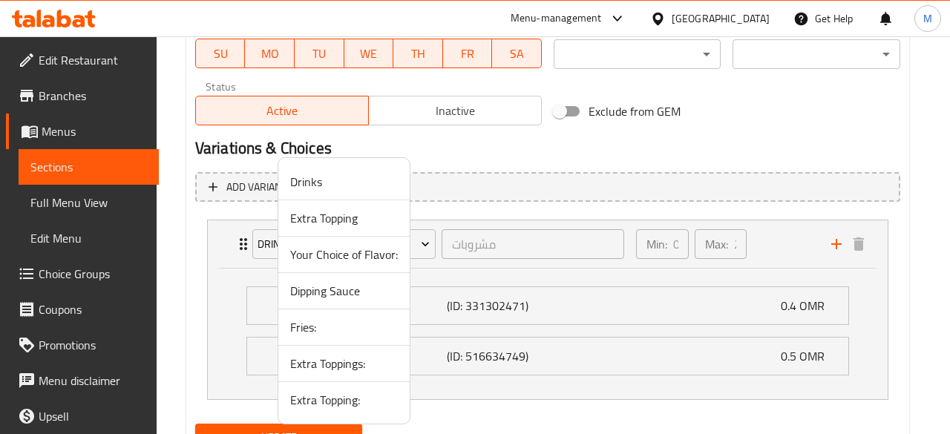
click at [420, 237] on div at bounding box center [475, 217] width 950 height 434
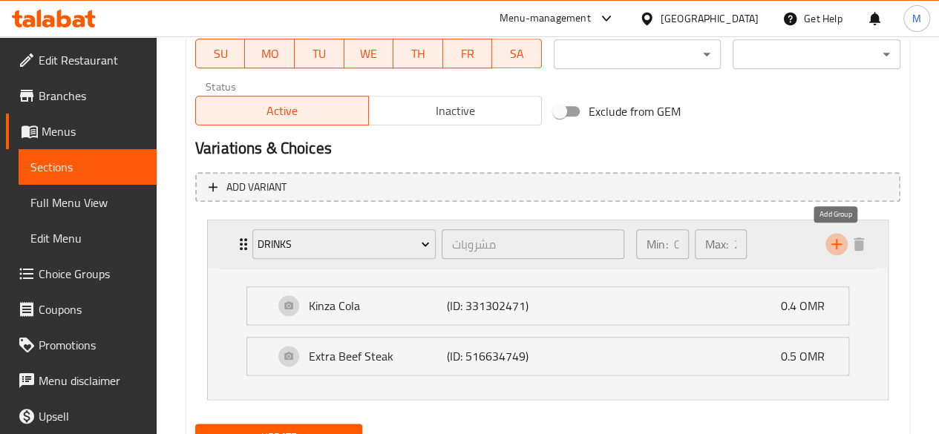
click at [844, 248] on icon "add" at bounding box center [836, 244] width 18 height 18
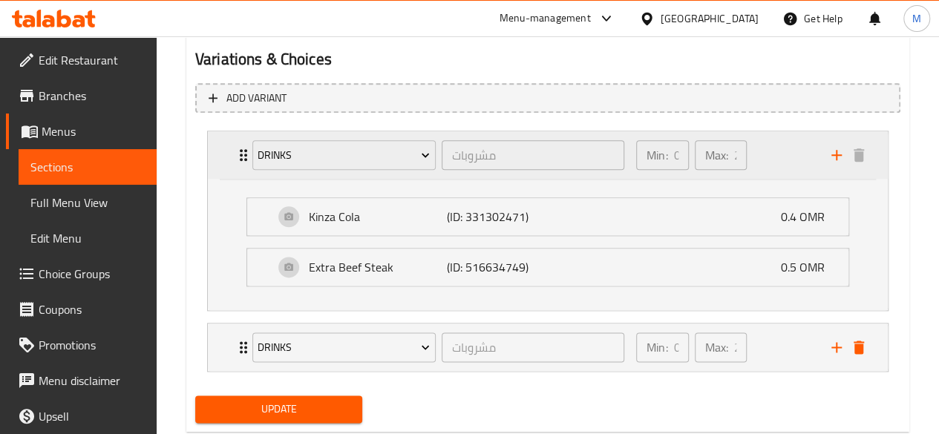
scroll to position [850, 0]
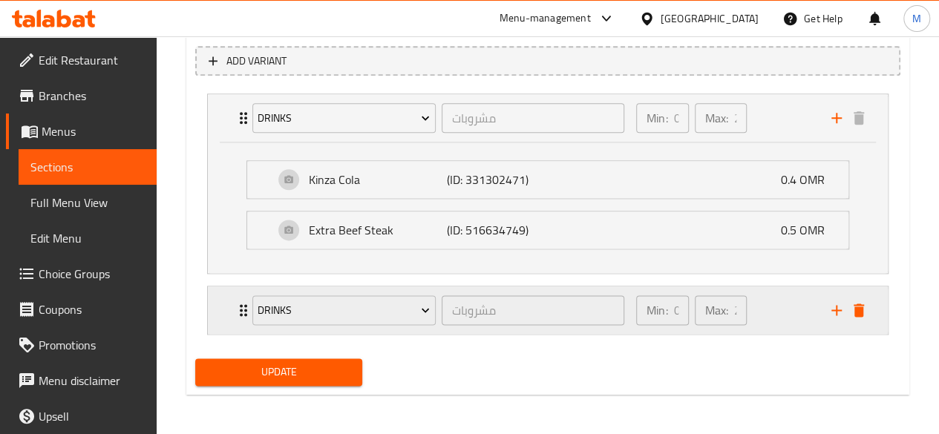
click at [862, 288] on div "Drinks مشروبات ​ Min: 0 ​ Max: 2 ​" at bounding box center [551, 309] width 635 height 47
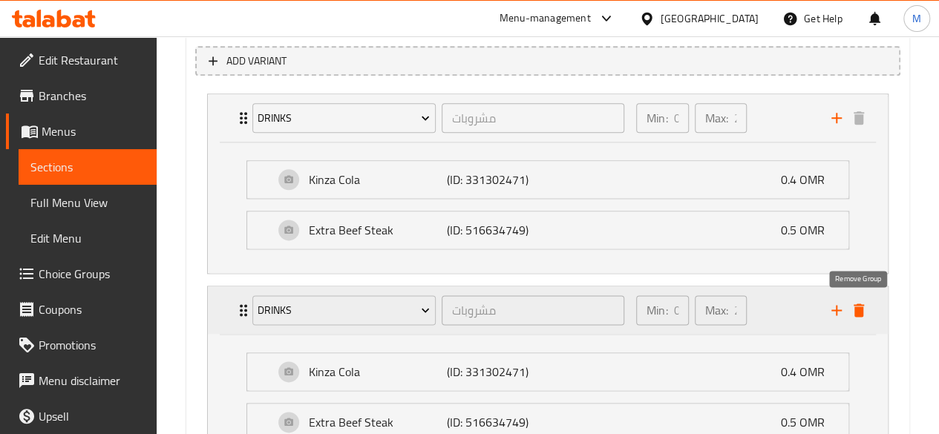
click at [855, 310] on icon "delete" at bounding box center [858, 309] width 10 height 13
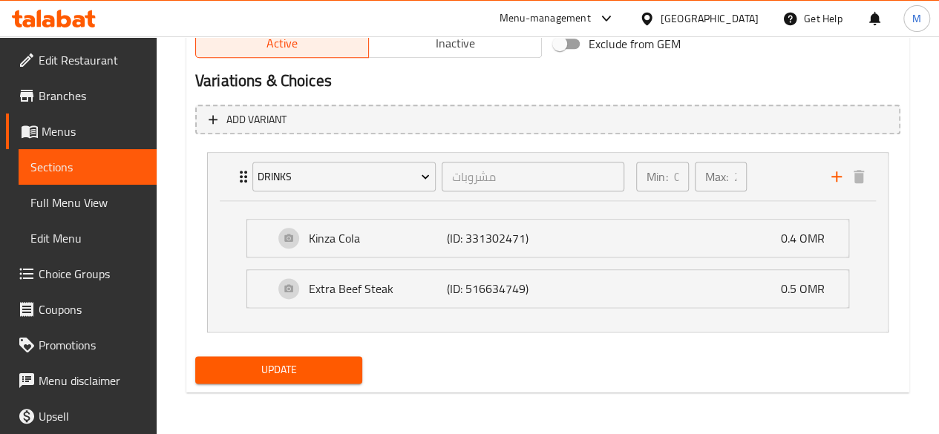
scroll to position [790, 0]
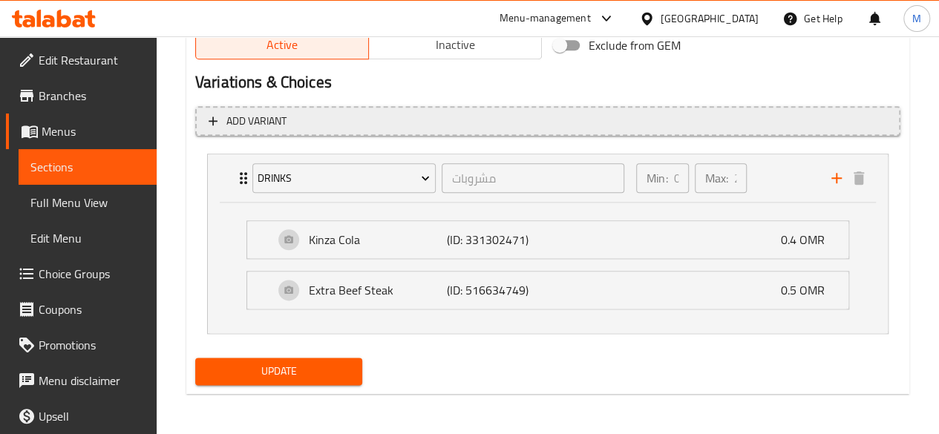
click at [343, 126] on span "Add variant" at bounding box center [548, 121] width 678 height 19
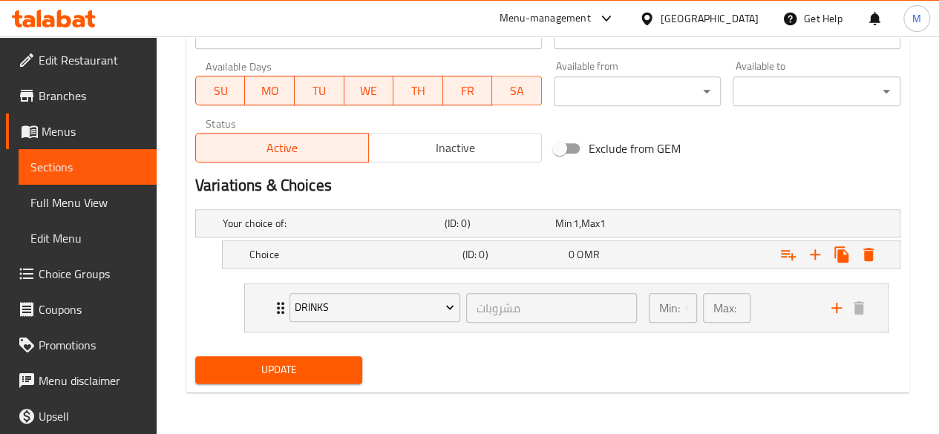
scroll to position [685, 0]
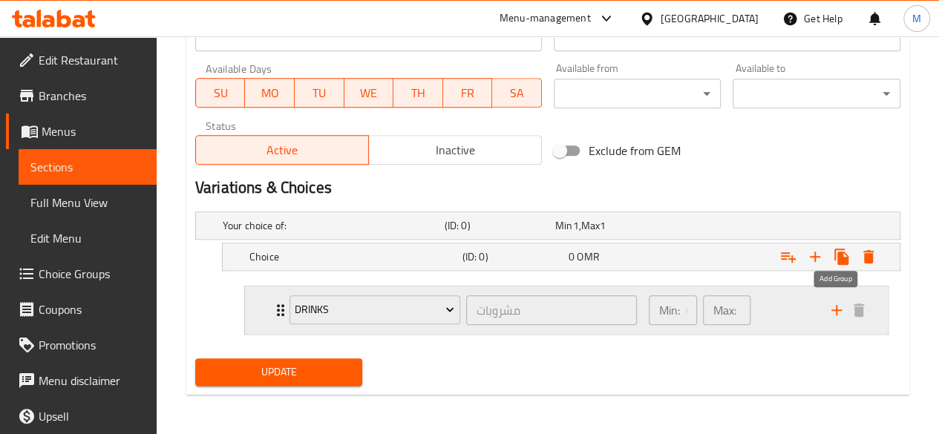
click at [843, 312] on icon "add" at bounding box center [836, 310] width 18 height 18
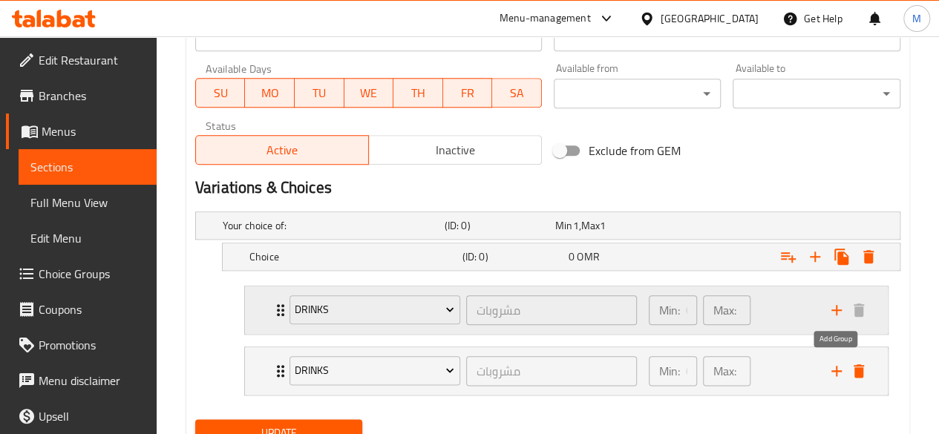
scroll to position [745, 0]
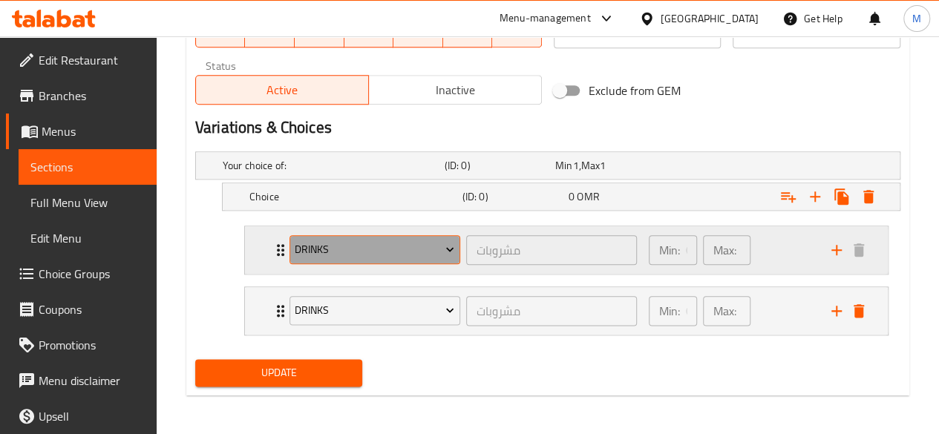
click at [454, 248] on icon "Expand" at bounding box center [449, 249] width 15 height 15
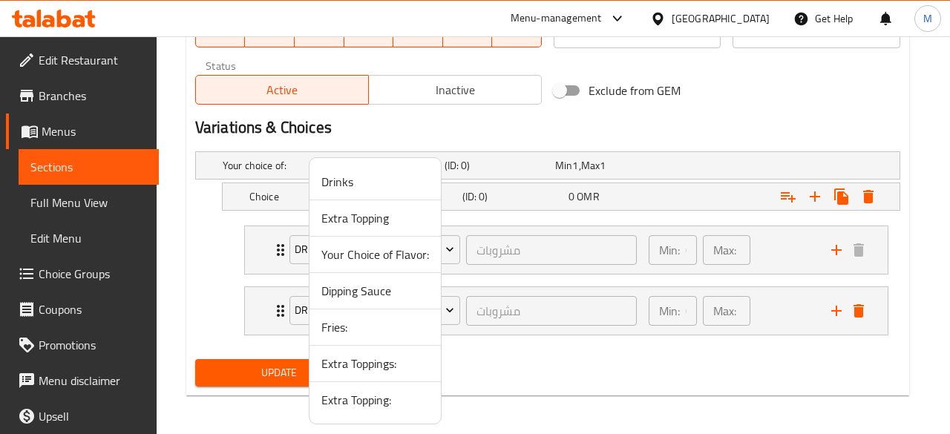
click at [398, 259] on span "Your Choice of Flavor:" at bounding box center [375, 255] width 108 height 18
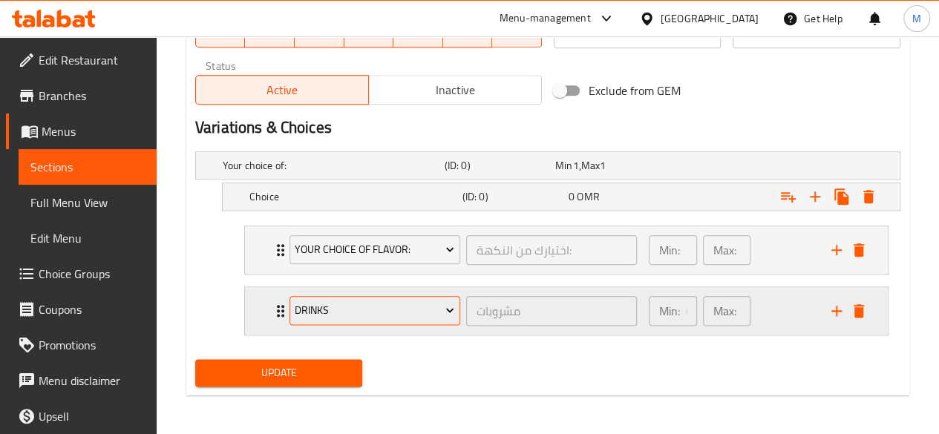
click at [426, 307] on span "Drinks" at bounding box center [375, 310] width 160 height 19
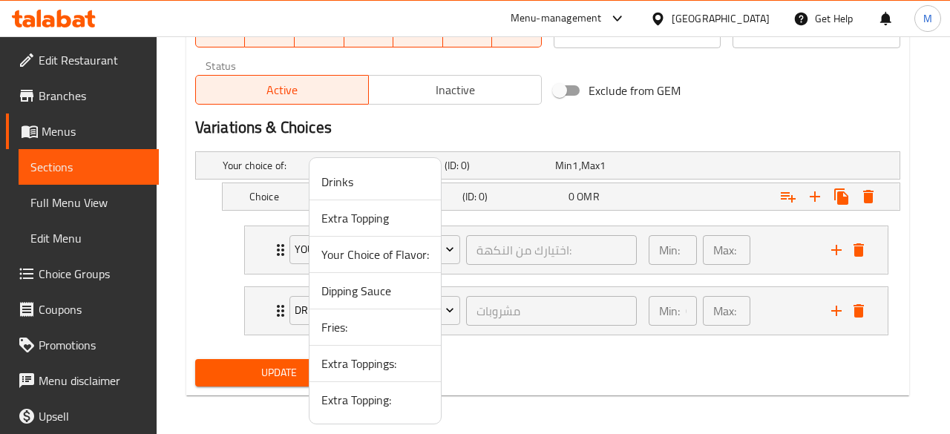
click at [475, 283] on div at bounding box center [475, 217] width 950 height 434
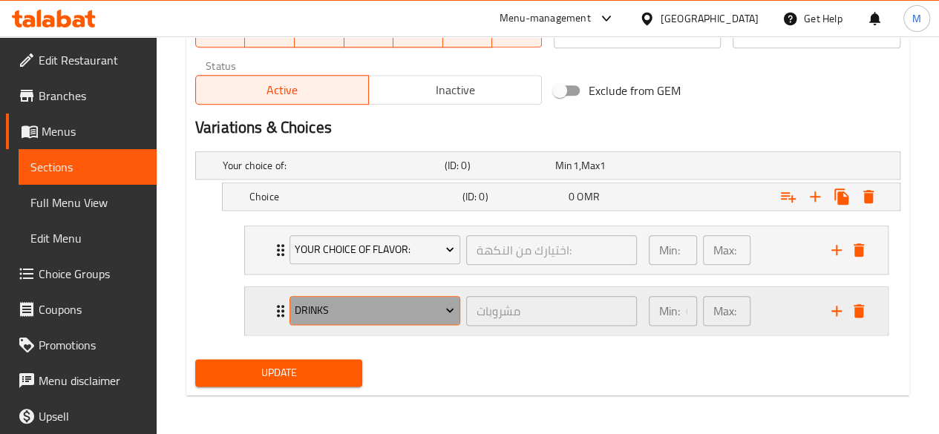
click at [450, 303] on icon "Expand" at bounding box center [449, 310] width 15 height 15
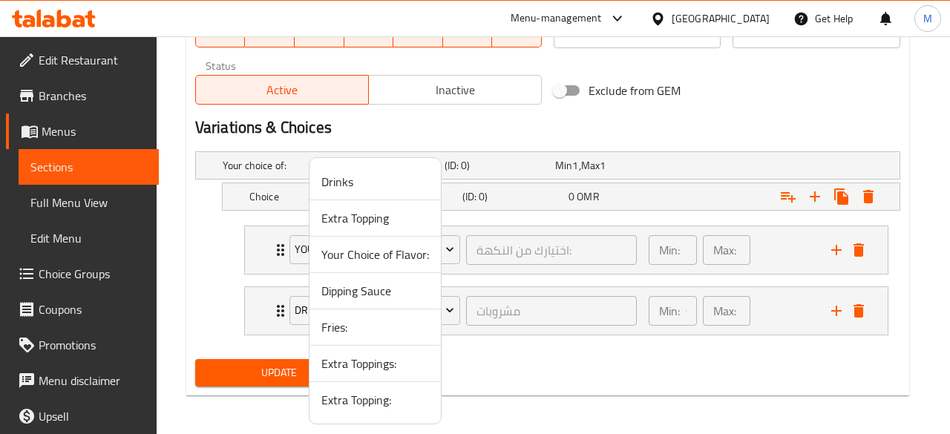
click at [390, 220] on span "Extra Topping" at bounding box center [375, 218] width 108 height 18
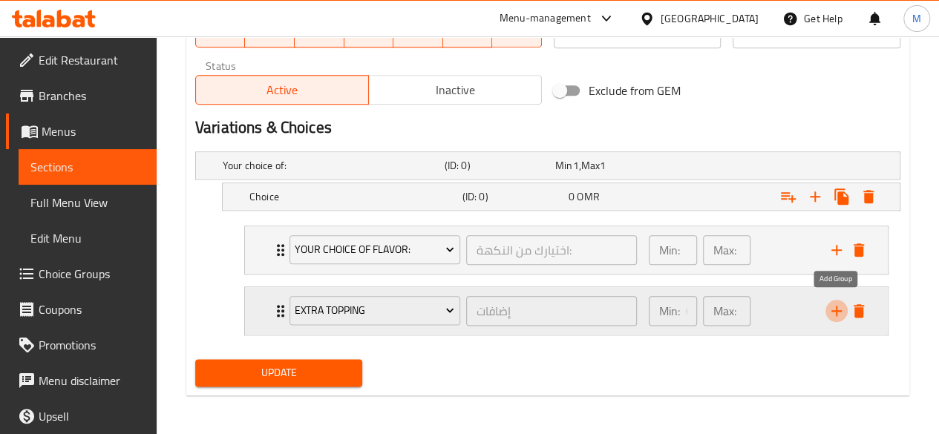
click at [845, 306] on button "add" at bounding box center [836, 311] width 22 height 22
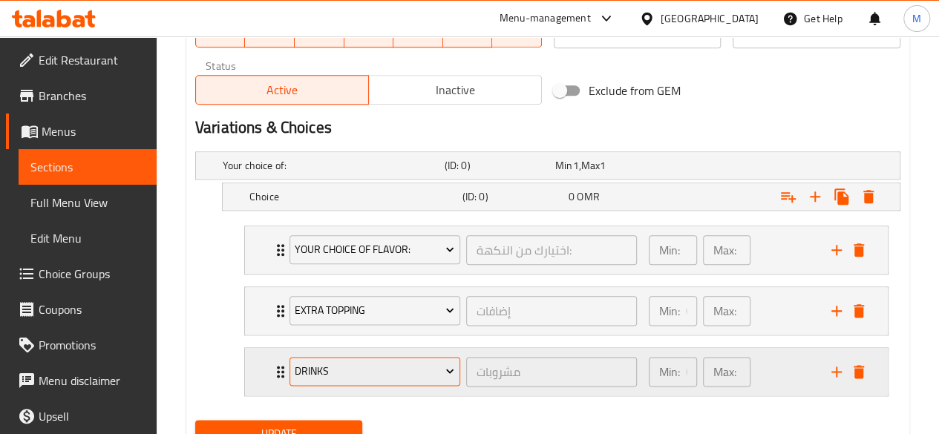
click at [426, 375] on span "Drinks" at bounding box center [375, 371] width 160 height 19
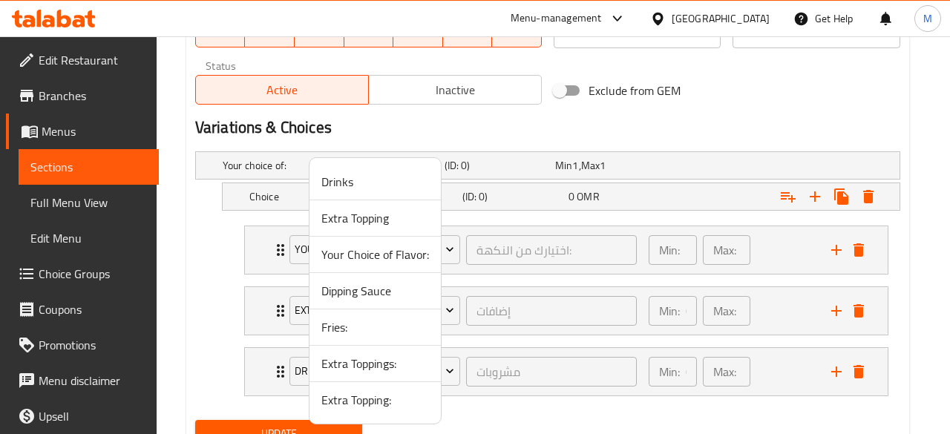
click at [398, 329] on span "Fries:" at bounding box center [375, 327] width 108 height 18
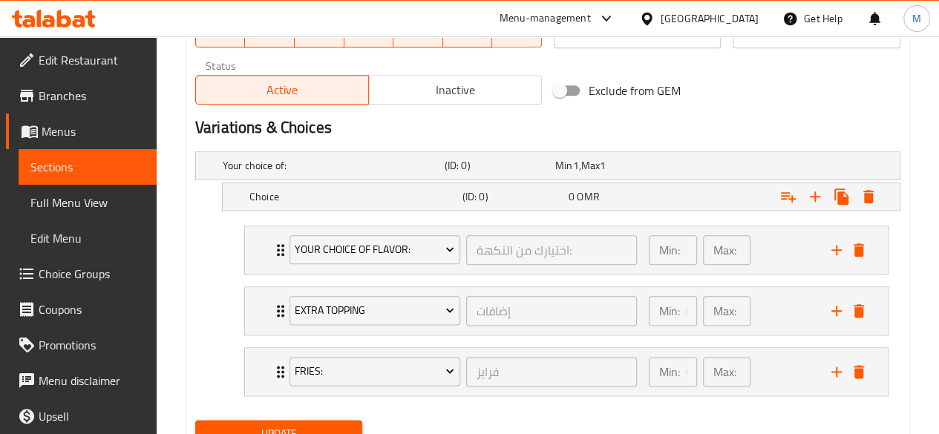
click at [340, 424] on span "Update" at bounding box center [279, 433] width 144 height 19
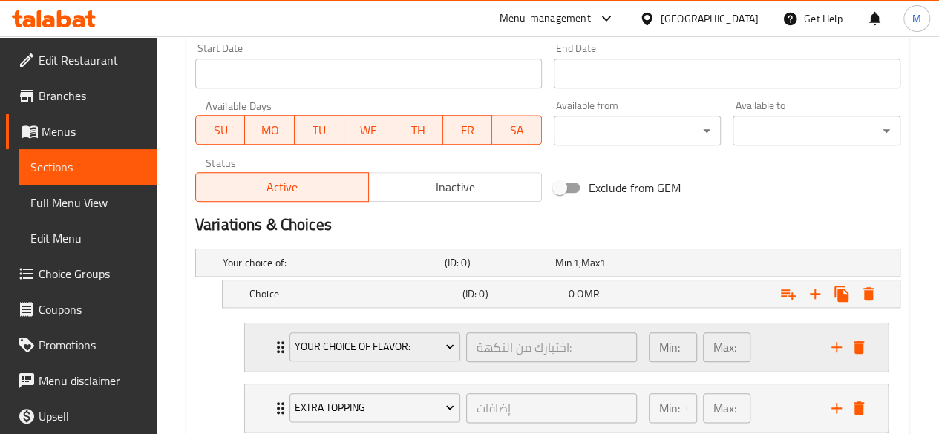
scroll to position [767, 0]
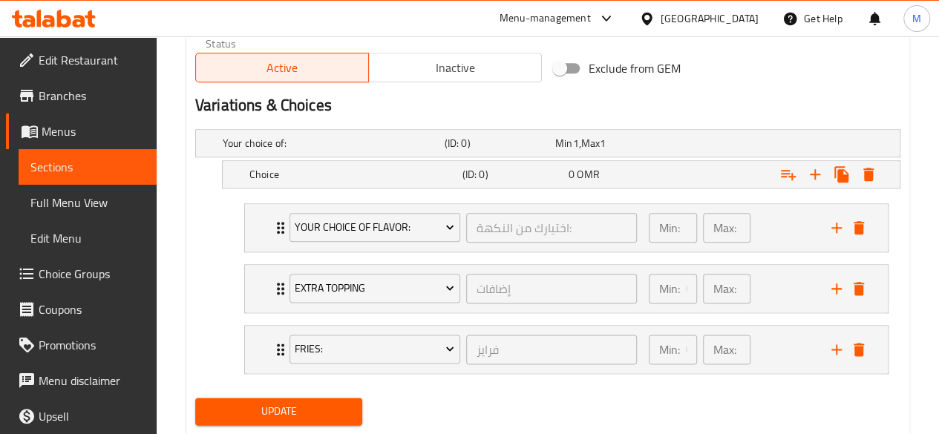
click at [355, 410] on button "Update" at bounding box center [279, 411] width 168 height 27
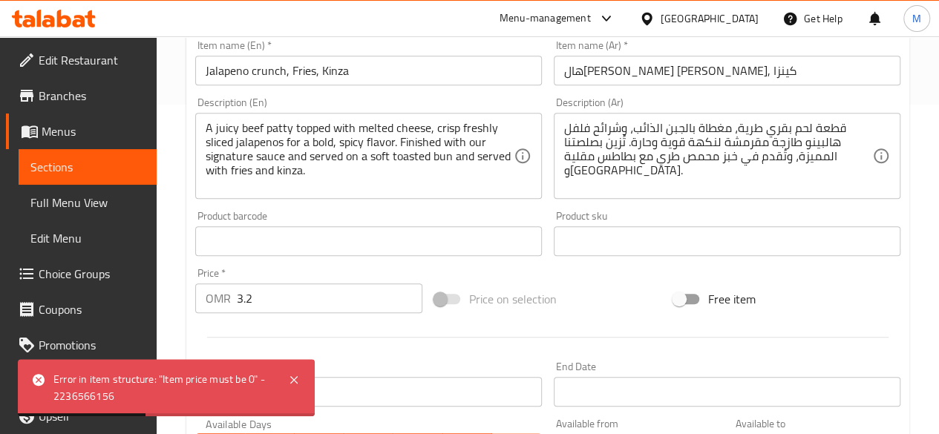
scroll to position [330, 0]
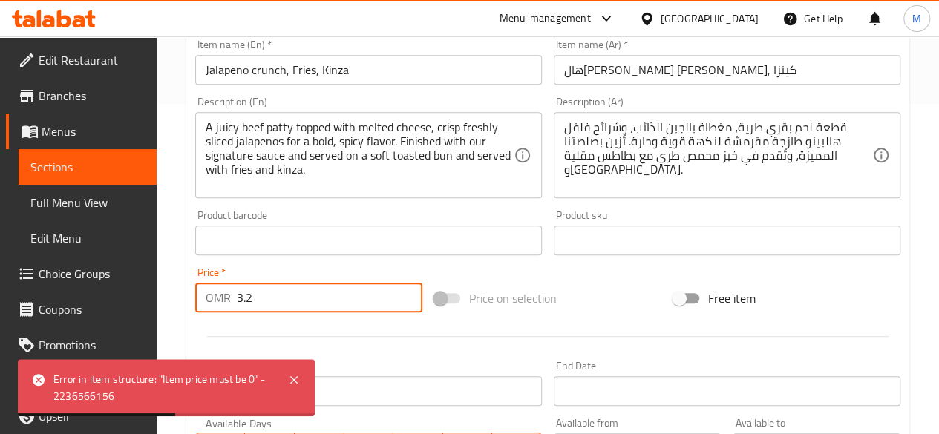
click at [386, 312] on input "3.2" at bounding box center [330, 298] width 186 height 30
click at [296, 378] on icon at bounding box center [294, 380] width 18 height 18
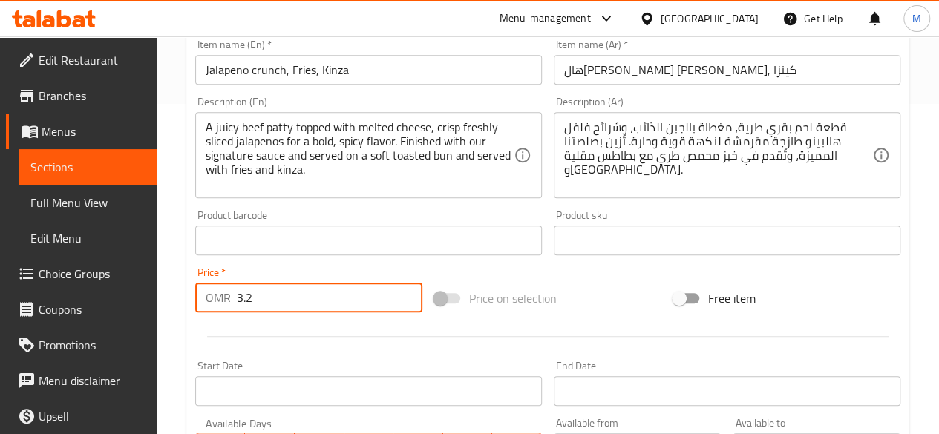
drag, startPoint x: 258, startPoint y: 295, endPoint x: 223, endPoint y: 298, distance: 35.7
click at [223, 298] on div "OMR 3.2 Price *" at bounding box center [308, 298] width 227 height 30
type input "0"
click at [241, 326] on div at bounding box center [547, 336] width 717 height 36
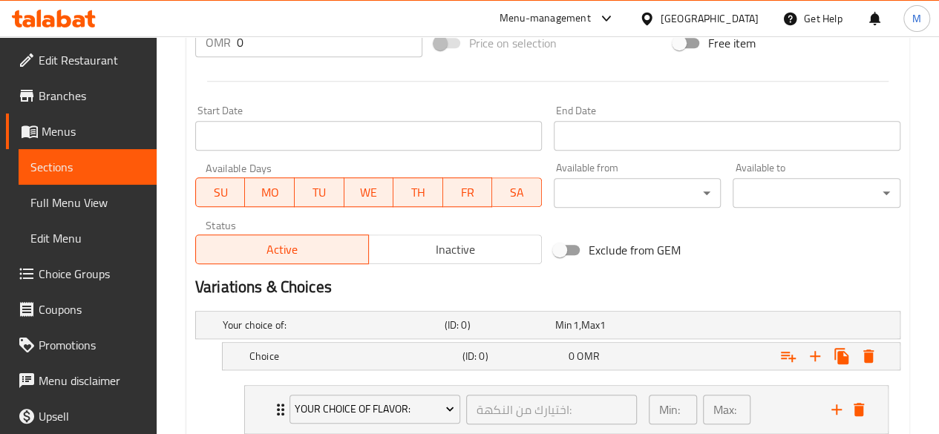
scroll to position [806, 0]
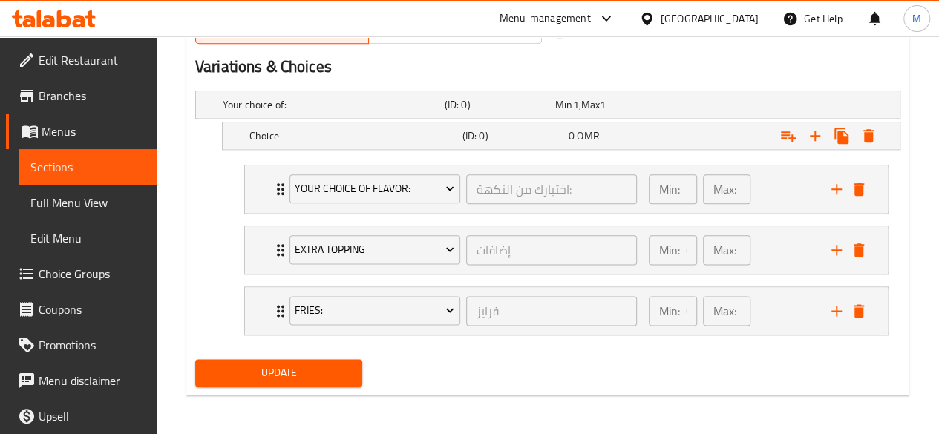
click at [248, 364] on span "Update" at bounding box center [279, 373] width 144 height 19
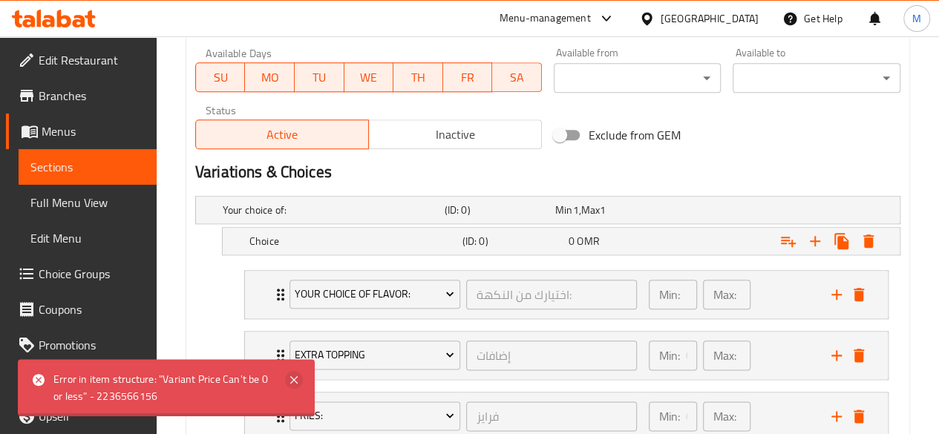
scroll to position [700, 0]
click at [566, 227] on div "Choice (ID: 0) 0 OMR" at bounding box center [552, 210] width 665 height 33
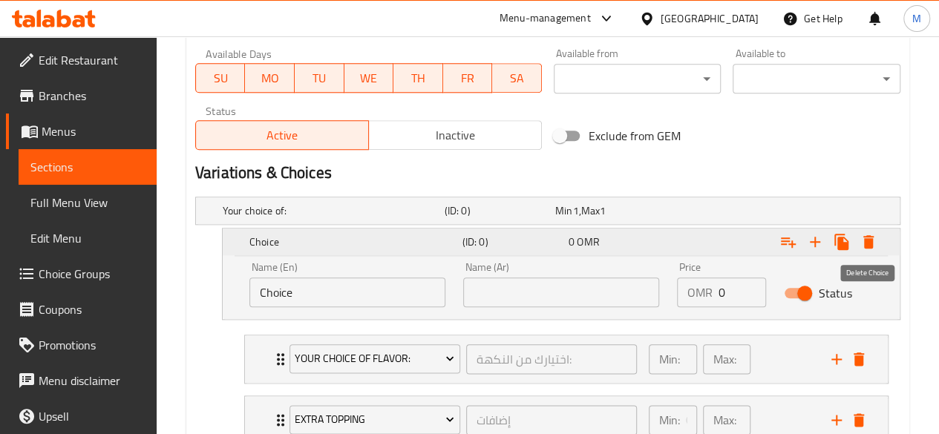
click at [877, 239] on button "Expand" at bounding box center [868, 242] width 27 height 27
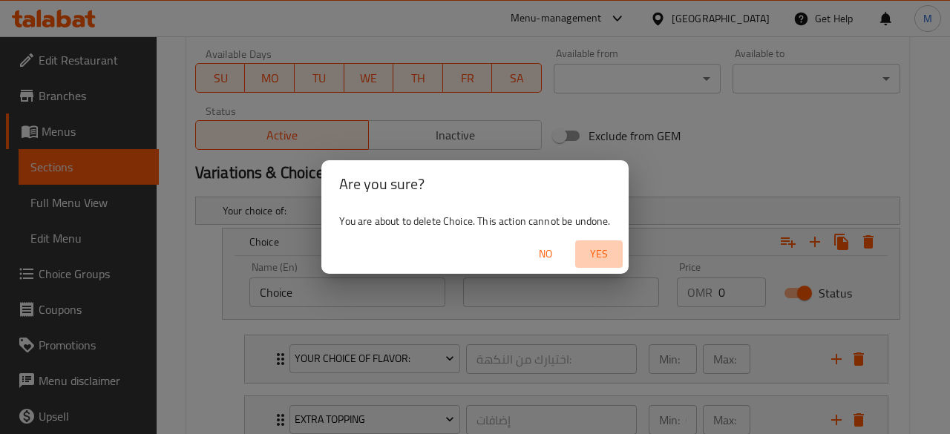
click at [595, 256] on span "Yes" at bounding box center [599, 254] width 36 height 19
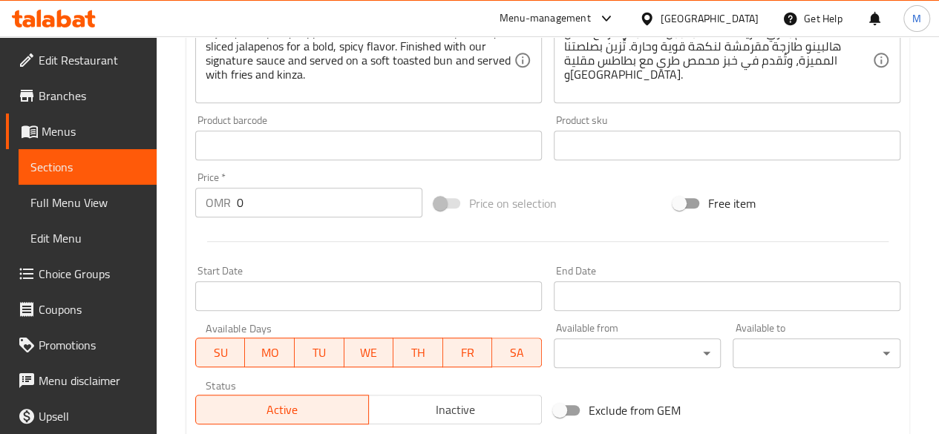
scroll to position [412, 0]
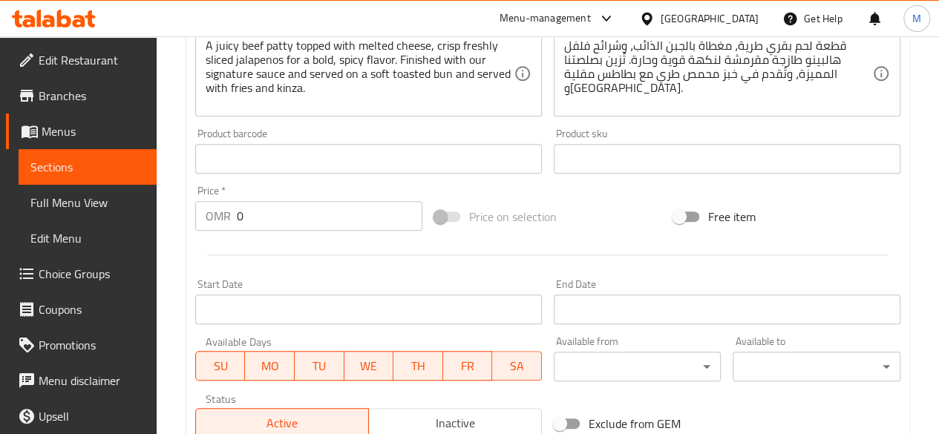
click at [321, 228] on input "0" at bounding box center [330, 216] width 186 height 30
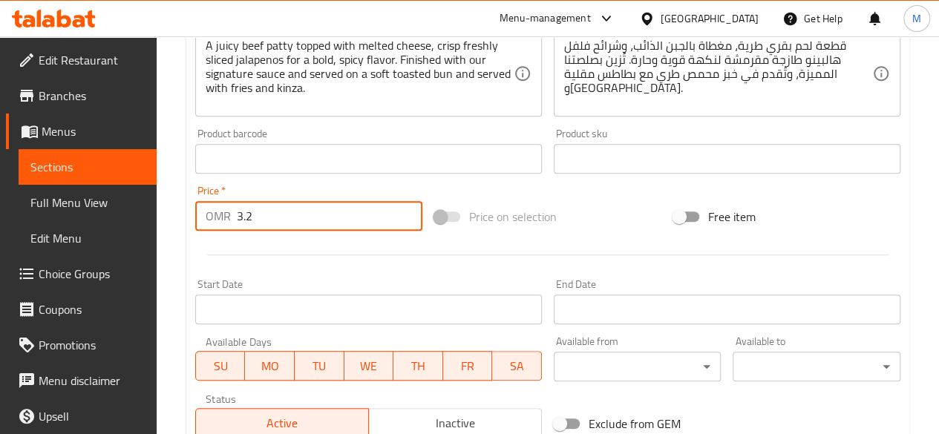
type input "3.2"
click at [317, 246] on div at bounding box center [547, 255] width 717 height 36
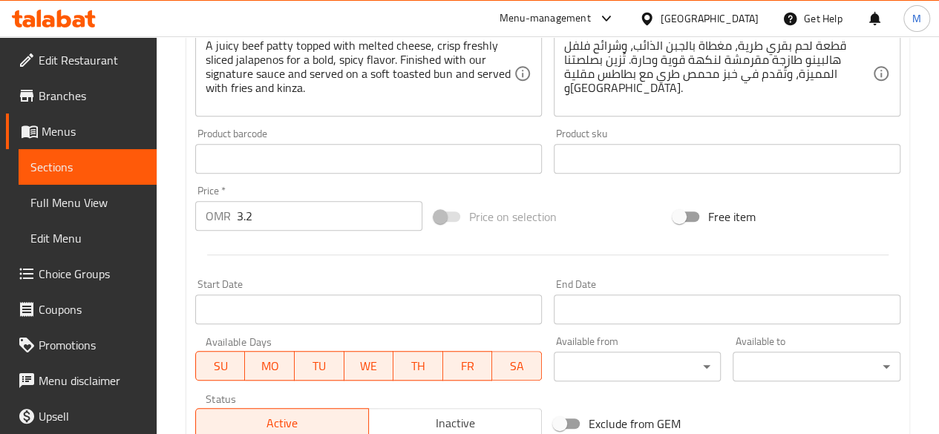
scroll to position [781, 0]
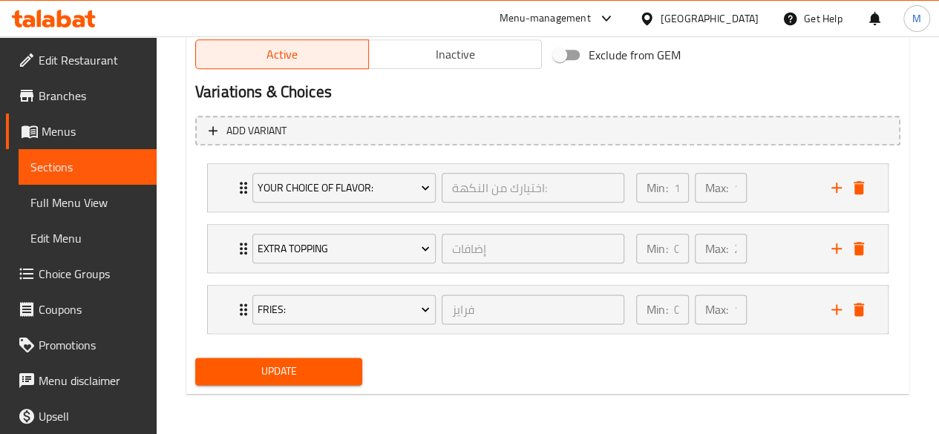
click at [298, 358] on button "Update" at bounding box center [279, 371] width 168 height 27
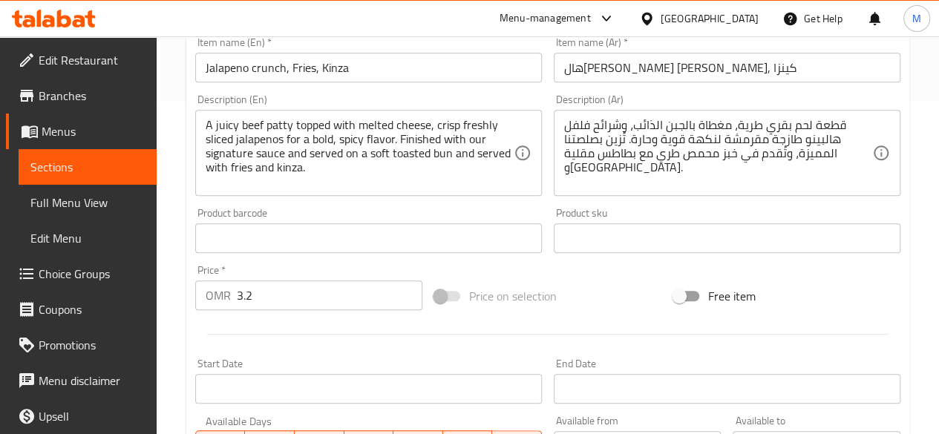
scroll to position [0, 0]
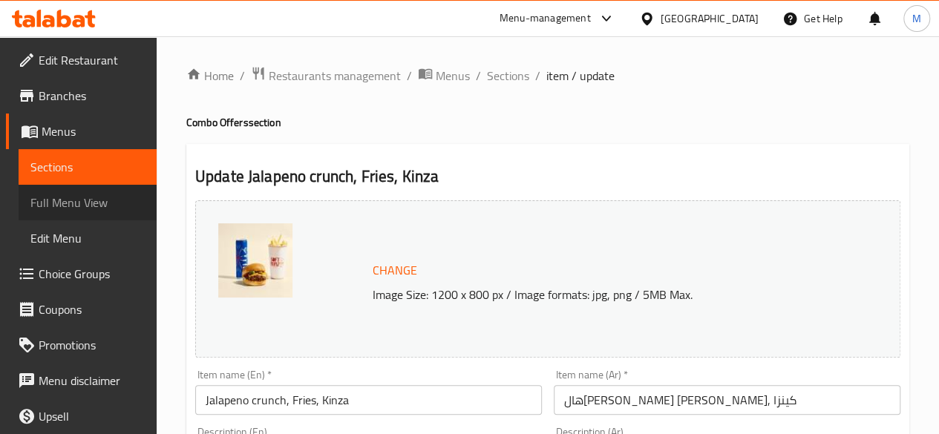
click at [99, 194] on span "Full Menu View" at bounding box center [87, 203] width 114 height 18
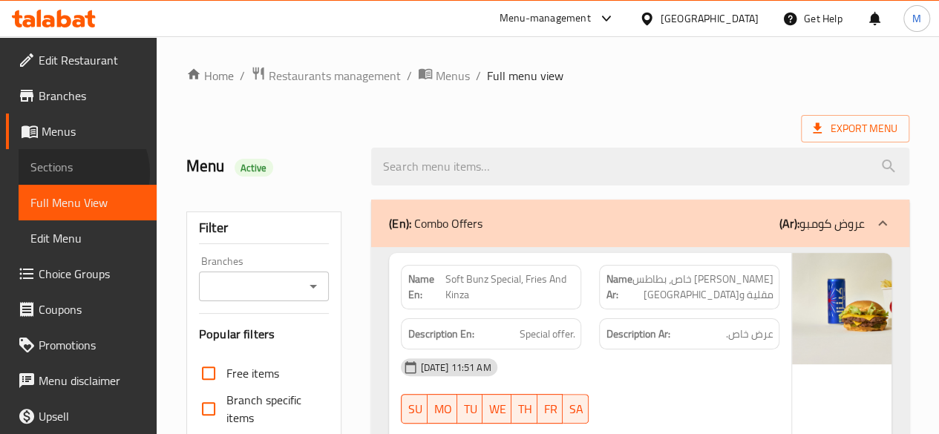
click at [74, 173] on span "Sections" at bounding box center [87, 167] width 114 height 18
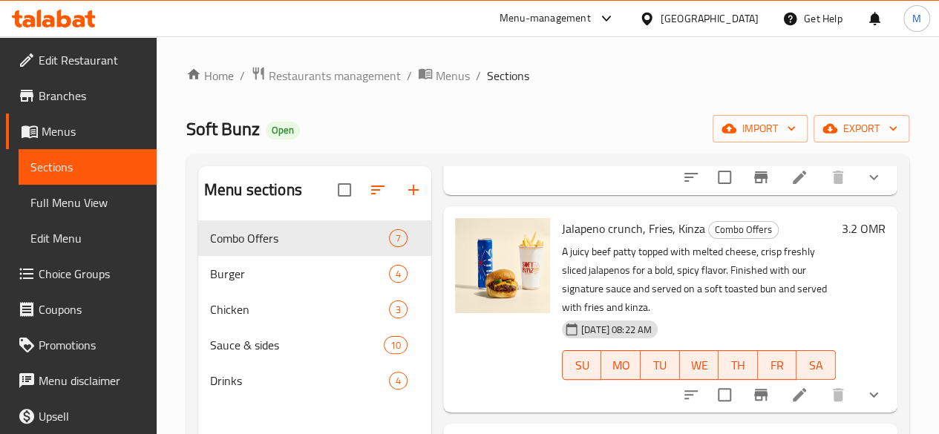
scroll to position [395, 0]
click at [142, 10] on div "Menu-management [GEOGRAPHIC_DATA] Get Help M" at bounding box center [469, 19] width 939 height 36
